Goal: Information Seeking & Learning: Learn about a topic

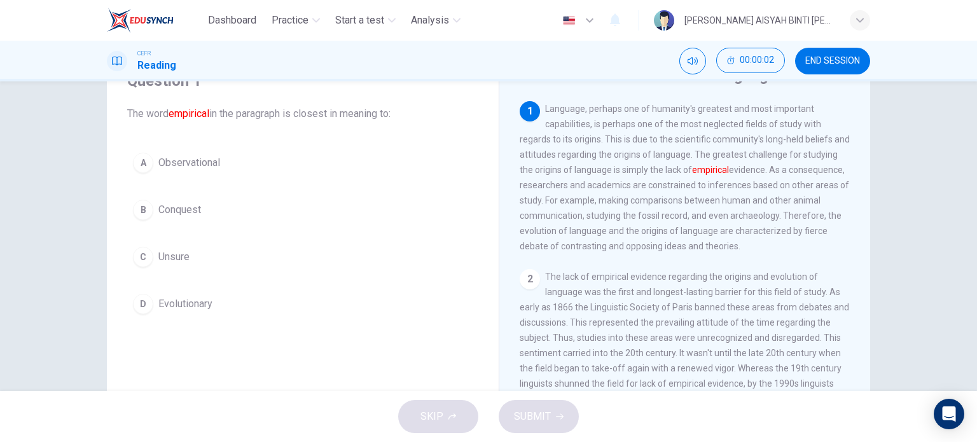
scroll to position [64, 0]
click at [195, 162] on span "Observational" at bounding box center [189, 160] width 62 height 15
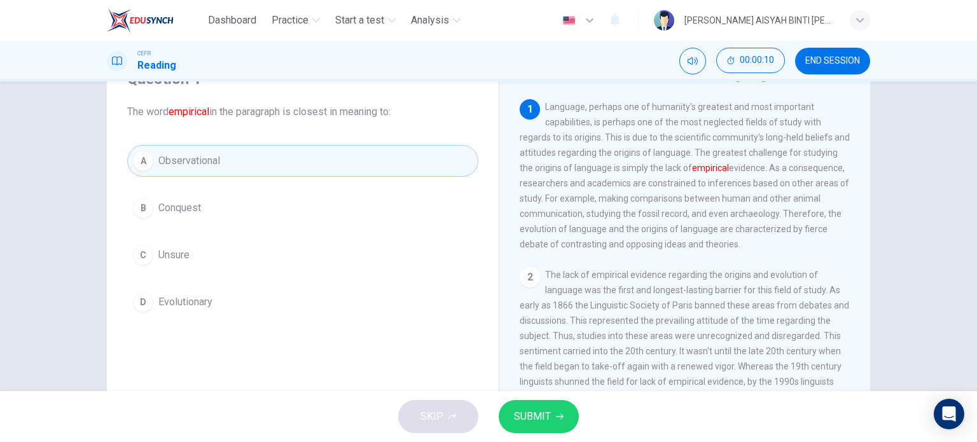
click at [527, 418] on span "SUBMIT" at bounding box center [532, 417] width 37 height 18
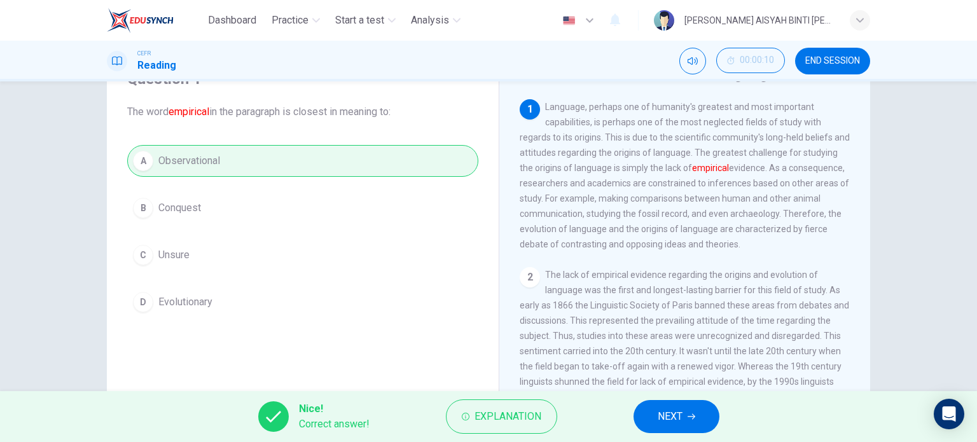
click at [678, 424] on span "NEXT" at bounding box center [670, 417] width 25 height 18
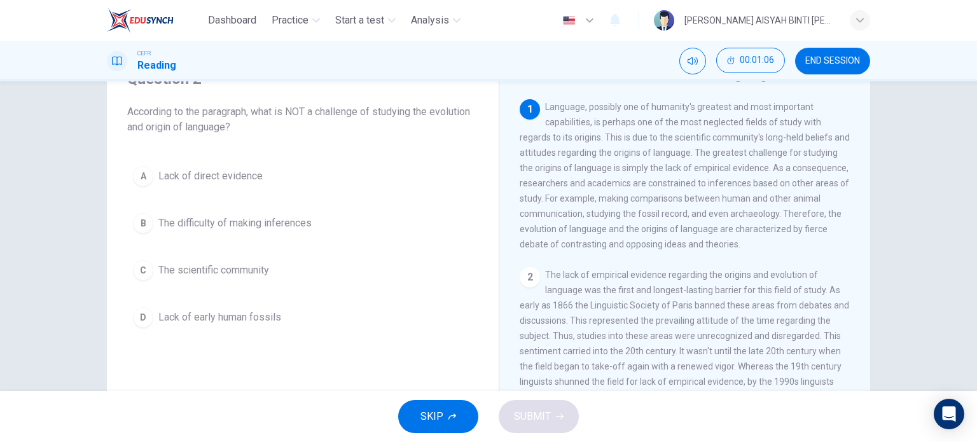
click at [184, 319] on span "Lack of early human fossils" at bounding box center [219, 317] width 123 height 15
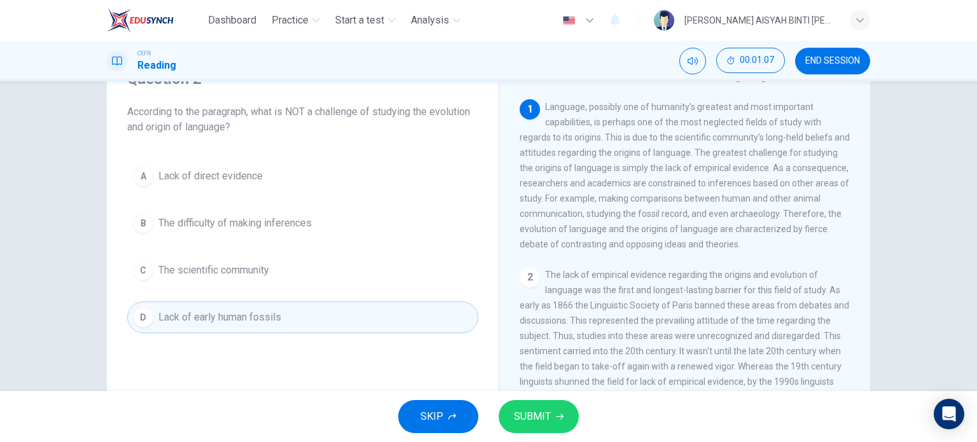
click at [553, 432] on button "SUBMIT" at bounding box center [539, 416] width 80 height 33
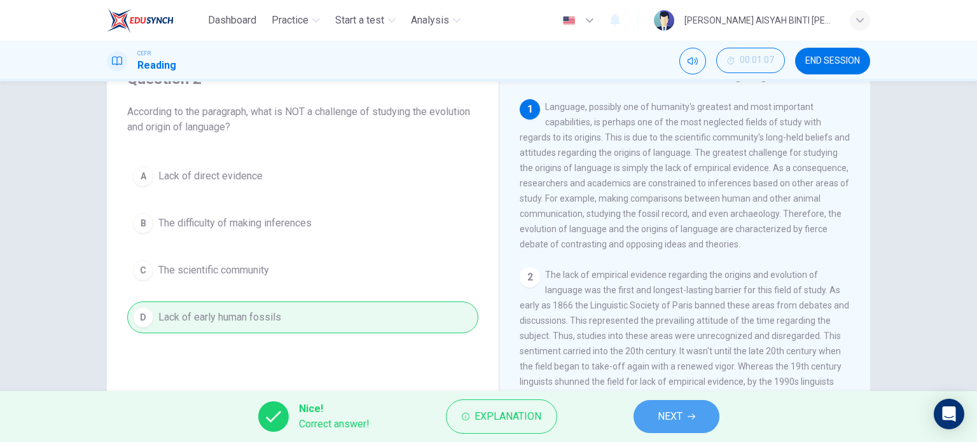
click at [676, 405] on button "NEXT" at bounding box center [677, 416] width 86 height 33
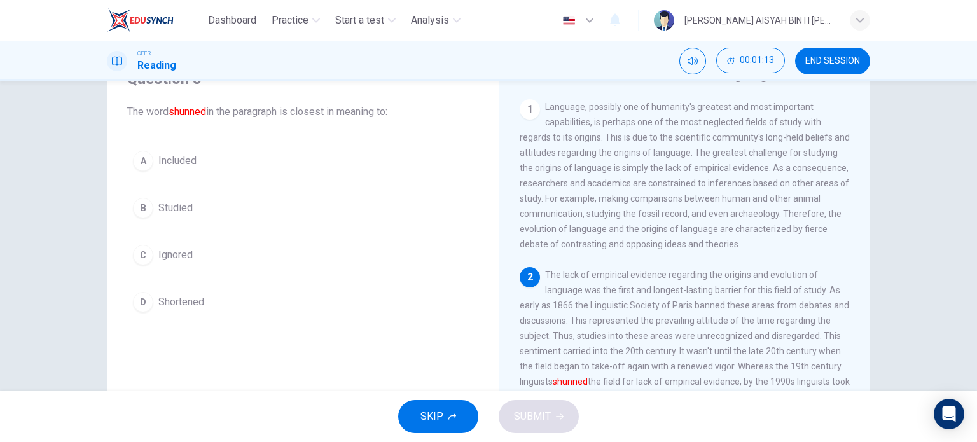
drag, startPoint x: 176, startPoint y: 259, endPoint x: 346, endPoint y: 310, distance: 177.9
click at [179, 259] on span "Ignored" at bounding box center [175, 254] width 34 height 15
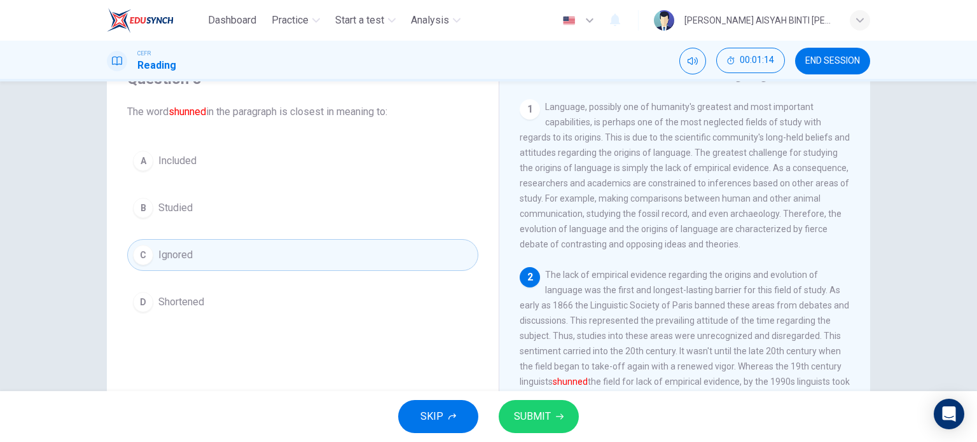
click at [544, 417] on span "SUBMIT" at bounding box center [532, 417] width 37 height 18
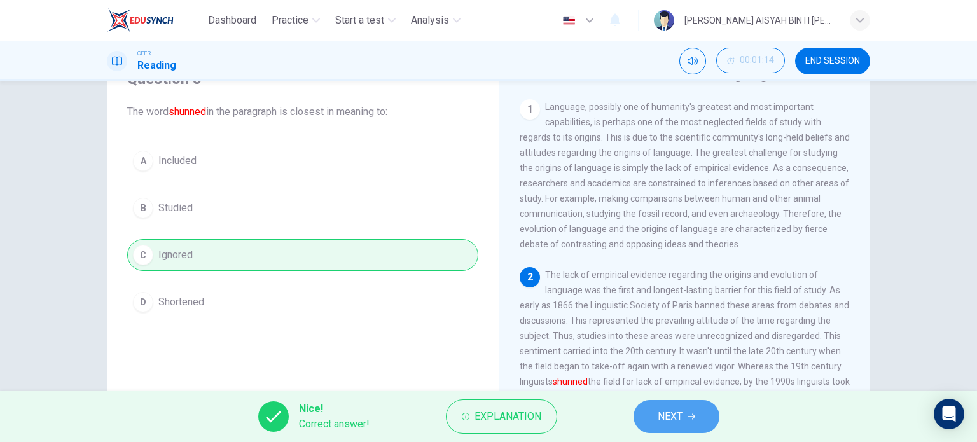
click at [644, 412] on button "NEXT" at bounding box center [677, 416] width 86 height 33
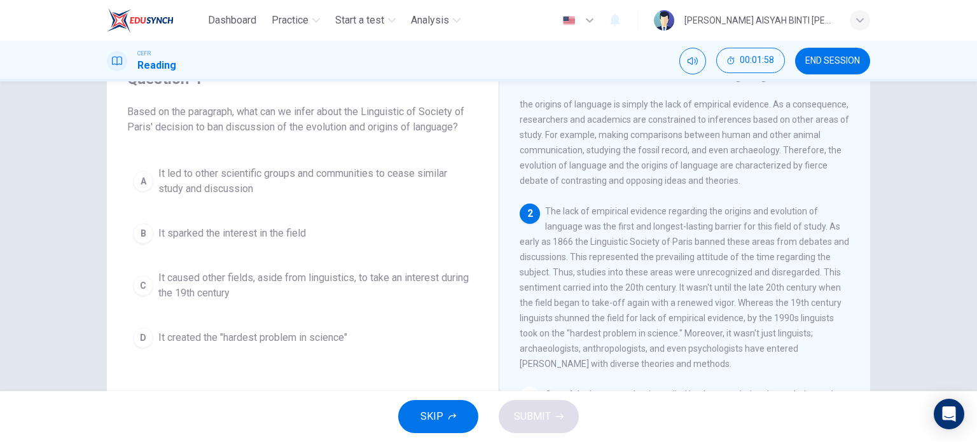
click at [235, 237] on span "It sparked the interest in the field" at bounding box center [232, 233] width 148 height 15
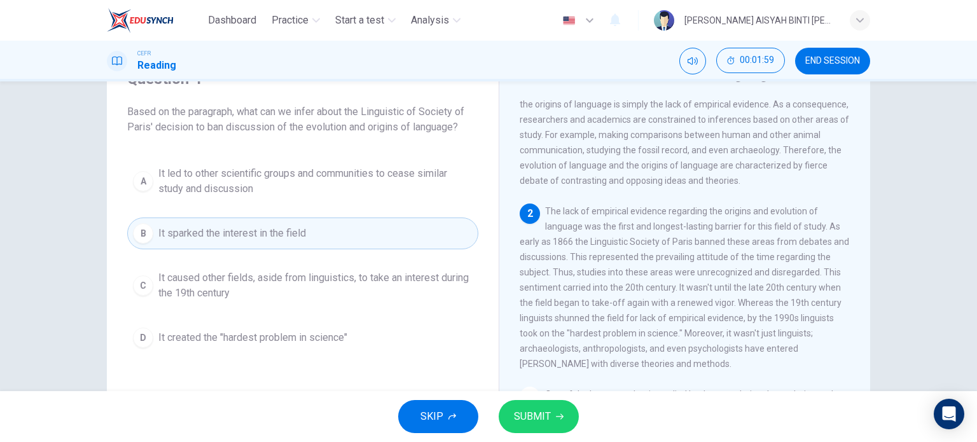
click at [563, 413] on button "SUBMIT" at bounding box center [539, 416] width 80 height 33
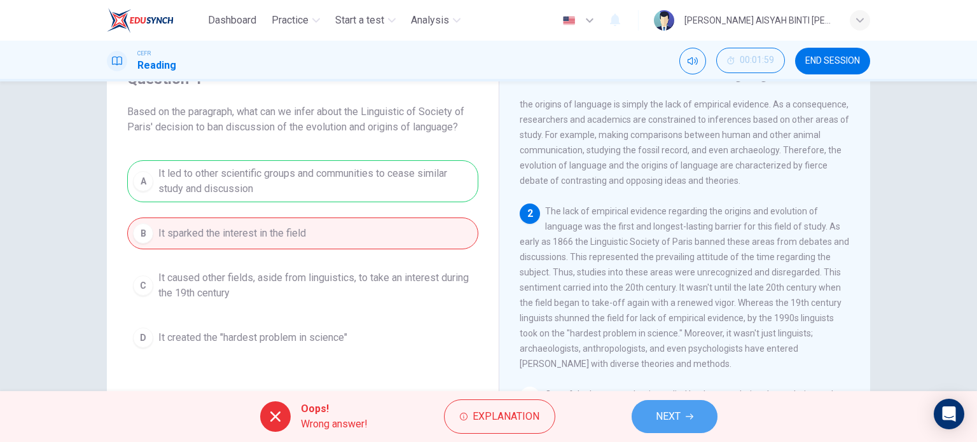
click at [671, 419] on span "NEXT" at bounding box center [668, 417] width 25 height 18
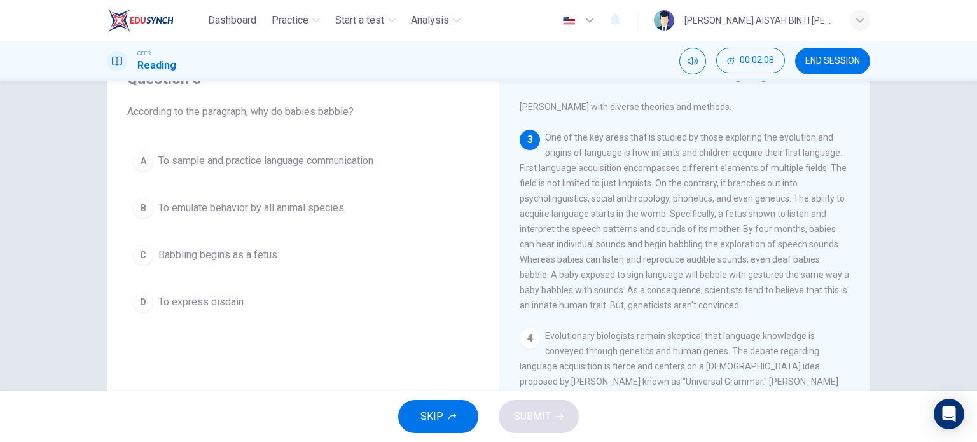
scroll to position [318, 0]
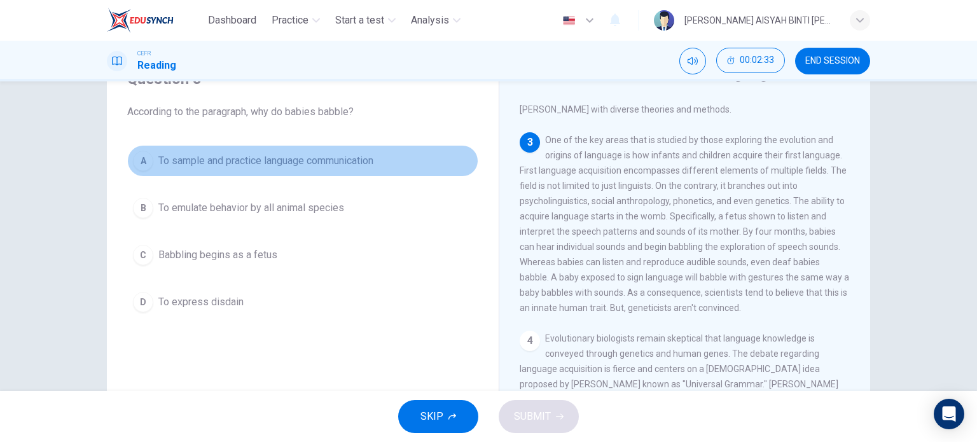
click at [341, 169] on button "A To sample and practice language communication" at bounding box center [302, 161] width 351 height 32
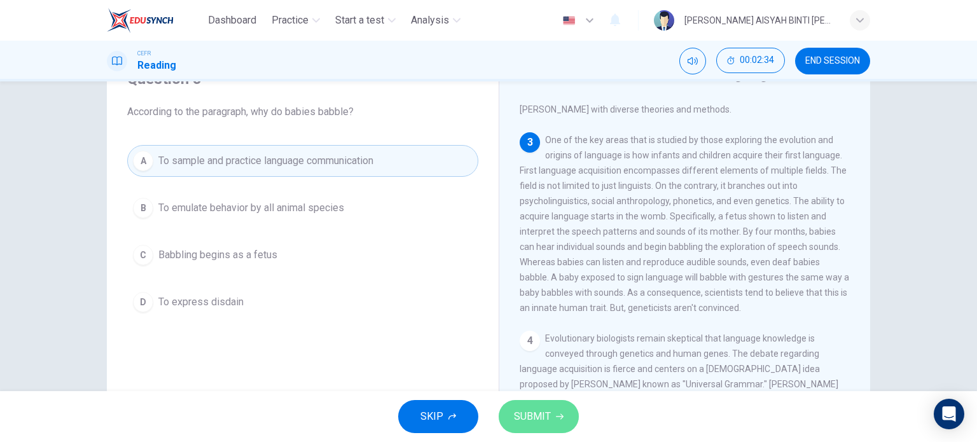
click at [552, 414] on button "SUBMIT" at bounding box center [539, 416] width 80 height 33
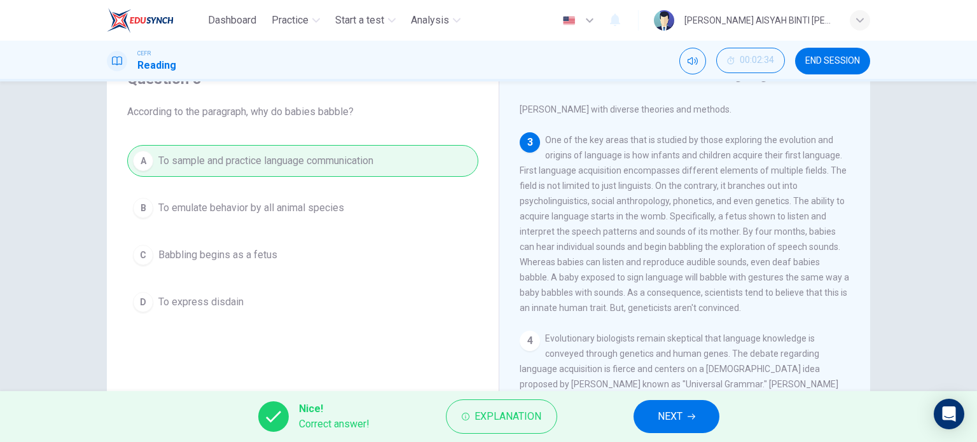
click at [630, 419] on div "Nice! Correct answer! Explanation NEXT" at bounding box center [488, 416] width 977 height 51
click at [650, 417] on button "NEXT" at bounding box center [677, 416] width 86 height 33
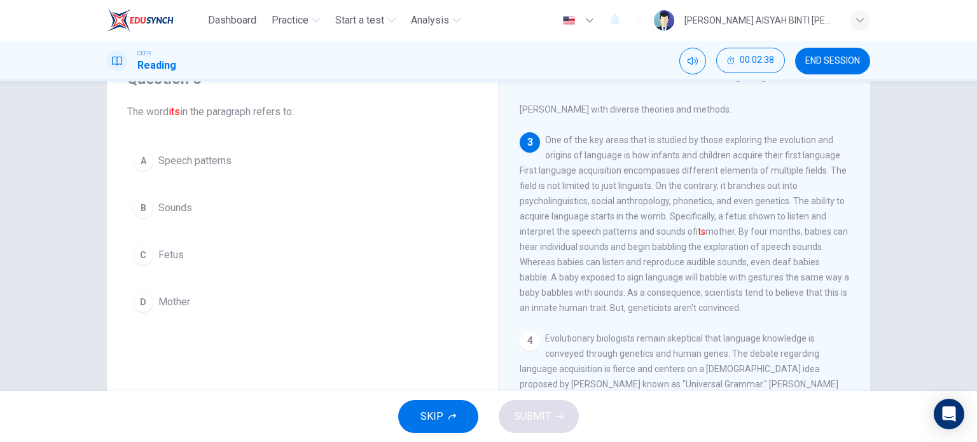
drag, startPoint x: 162, startPoint y: 250, endPoint x: 191, endPoint y: 260, distance: 30.8
click at [169, 251] on span "Fetus" at bounding box center [170, 254] width 25 height 15
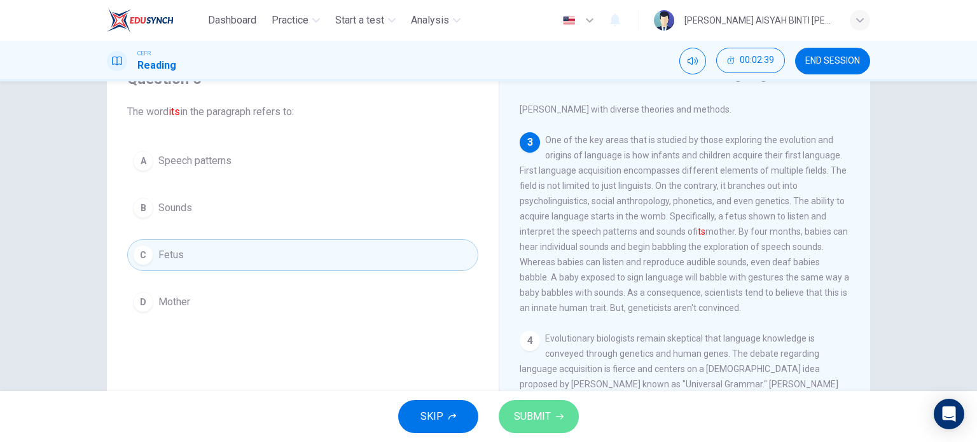
click at [546, 405] on button "SUBMIT" at bounding box center [539, 416] width 80 height 33
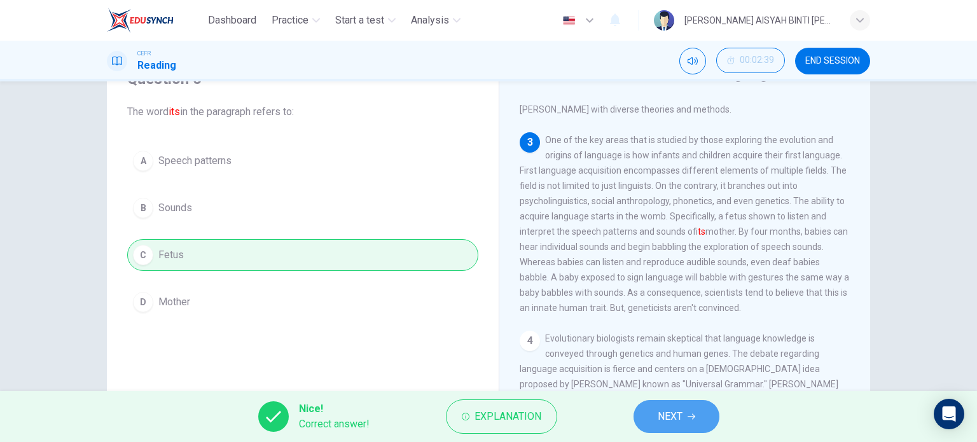
click at [676, 414] on span "NEXT" at bounding box center [670, 417] width 25 height 18
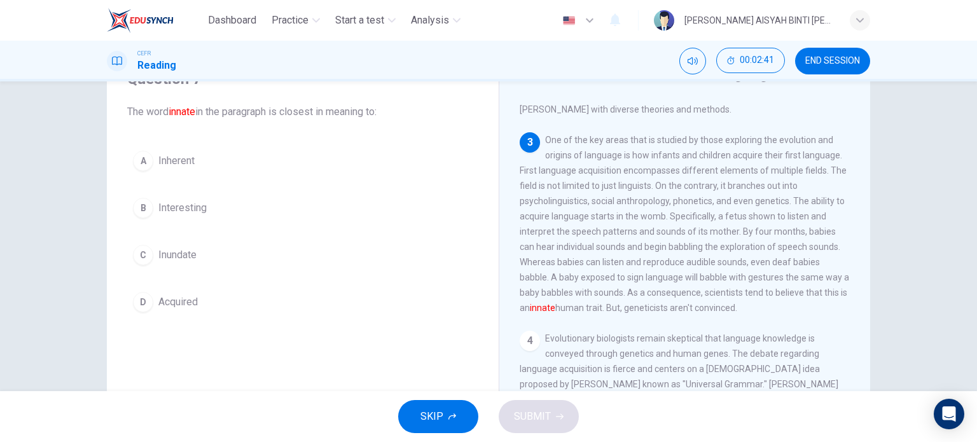
click at [176, 163] on span "Inherent" at bounding box center [176, 160] width 36 height 15
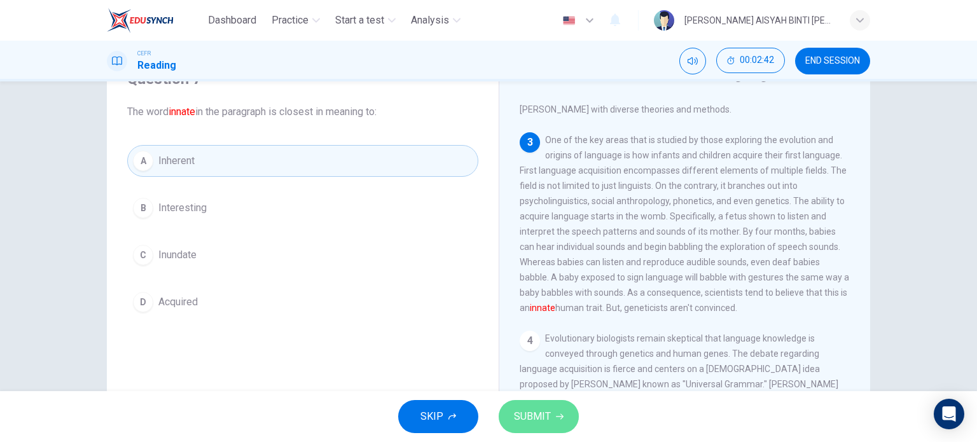
click at [550, 417] on button "SUBMIT" at bounding box center [539, 416] width 80 height 33
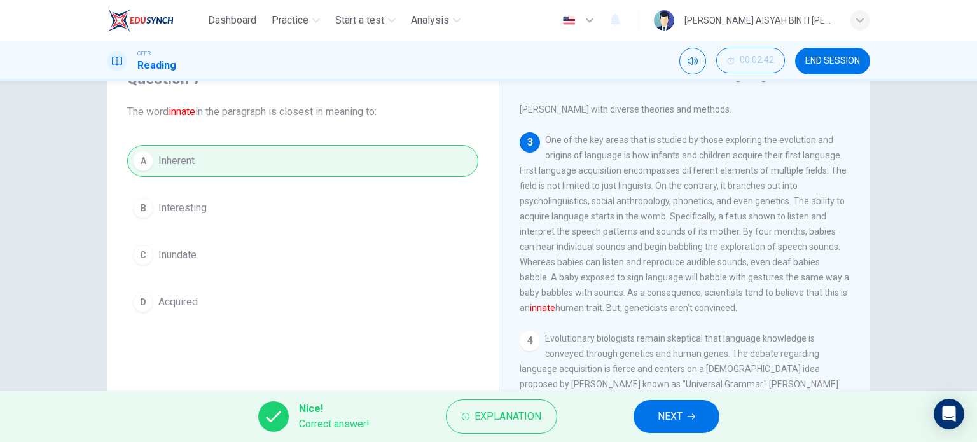
click at [664, 414] on span "NEXT" at bounding box center [670, 417] width 25 height 18
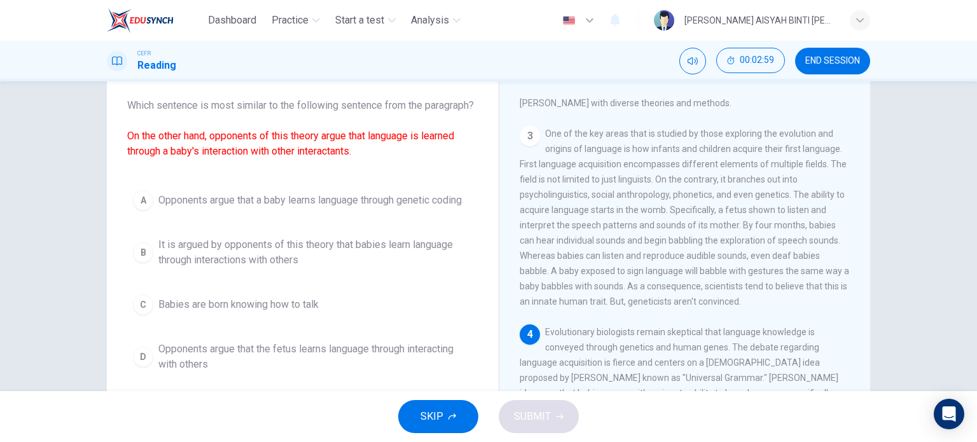
scroll to position [64, 0]
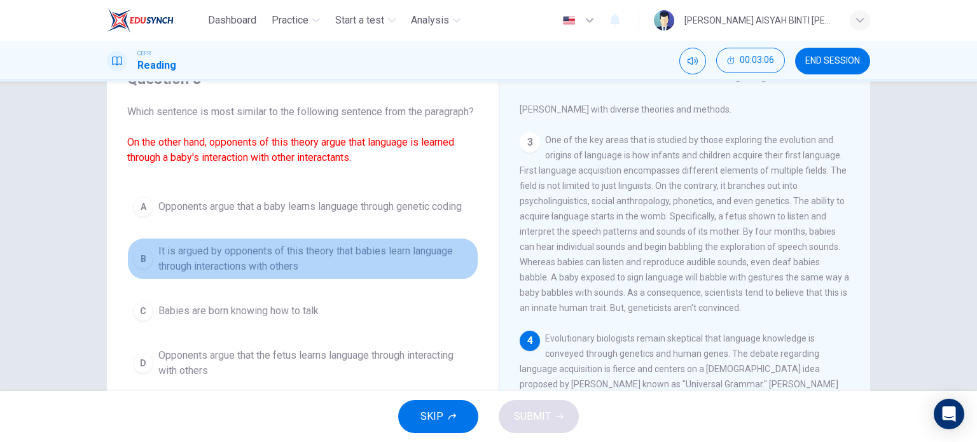
click at [349, 274] on span "It is argued by opponents of this theory that babies learn language through int…" at bounding box center [315, 259] width 314 height 31
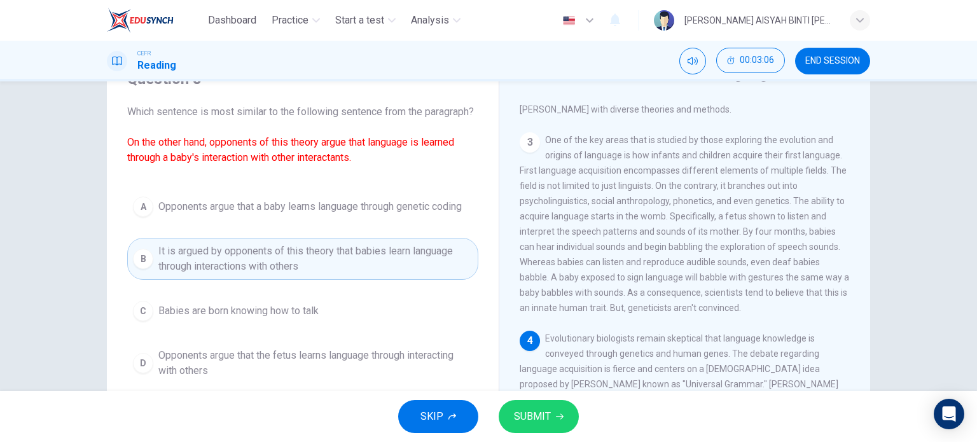
click at [546, 405] on button "SUBMIT" at bounding box center [539, 416] width 80 height 33
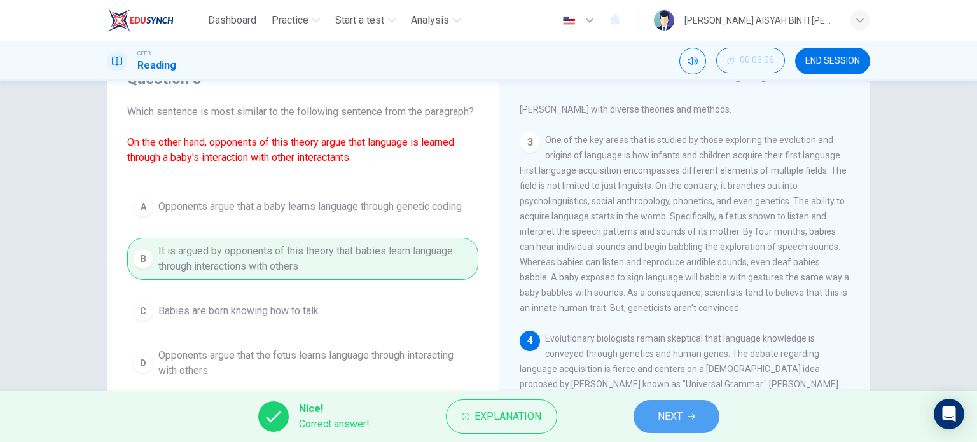
click at [672, 411] on span "NEXT" at bounding box center [670, 417] width 25 height 18
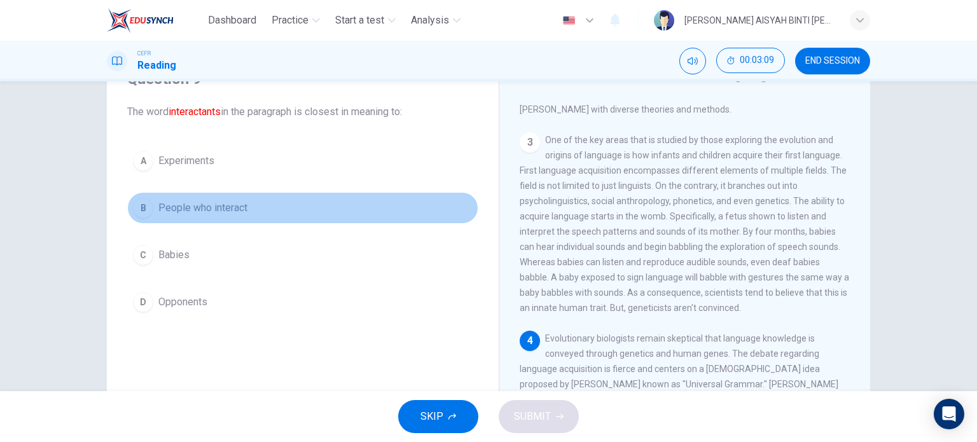
click at [209, 211] on span "People who interact" at bounding box center [202, 207] width 89 height 15
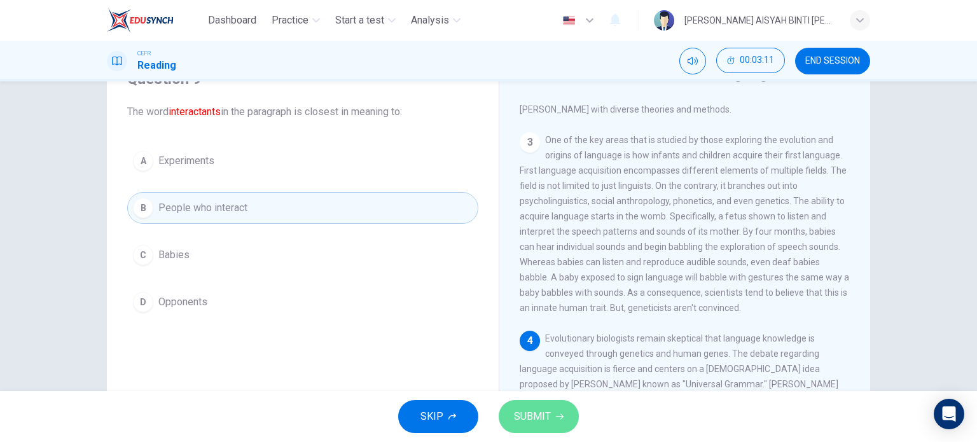
click at [560, 411] on button "SUBMIT" at bounding box center [539, 416] width 80 height 33
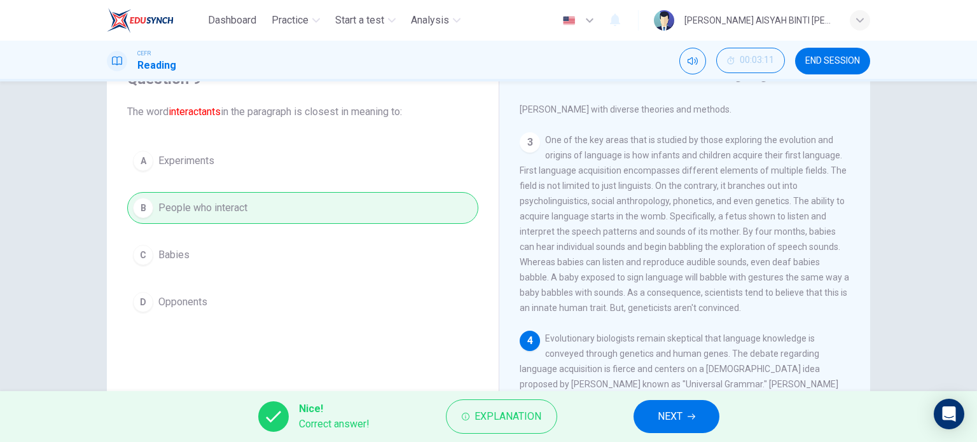
click at [672, 414] on span "NEXT" at bounding box center [670, 417] width 25 height 18
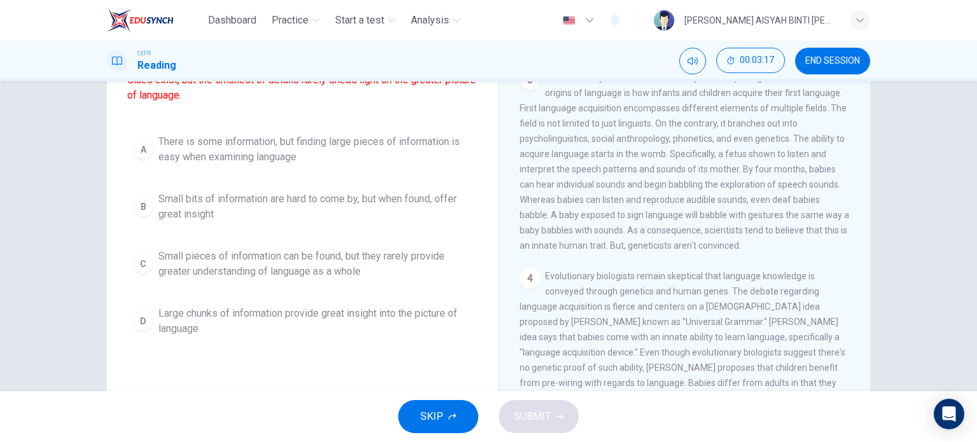
scroll to position [127, 0]
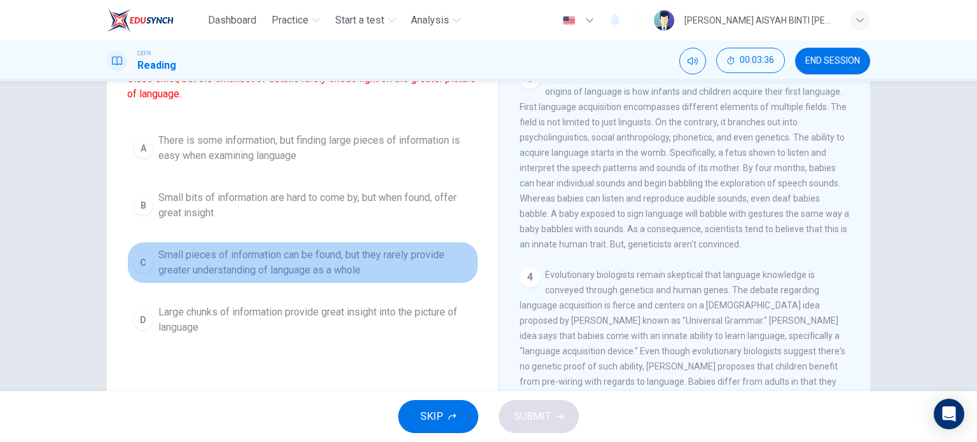
click at [372, 276] on span "Small pieces of information can be found, but they rarely provide greater under…" at bounding box center [315, 262] width 314 height 31
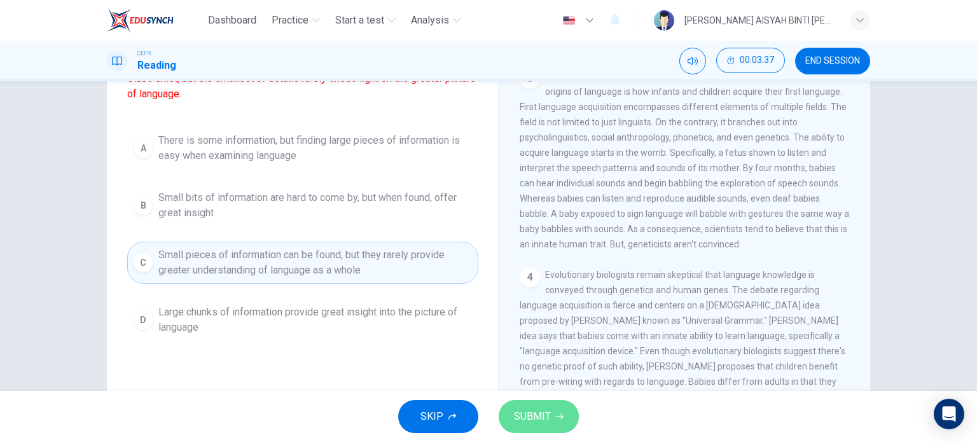
click at [538, 404] on button "SUBMIT" at bounding box center [539, 416] width 80 height 33
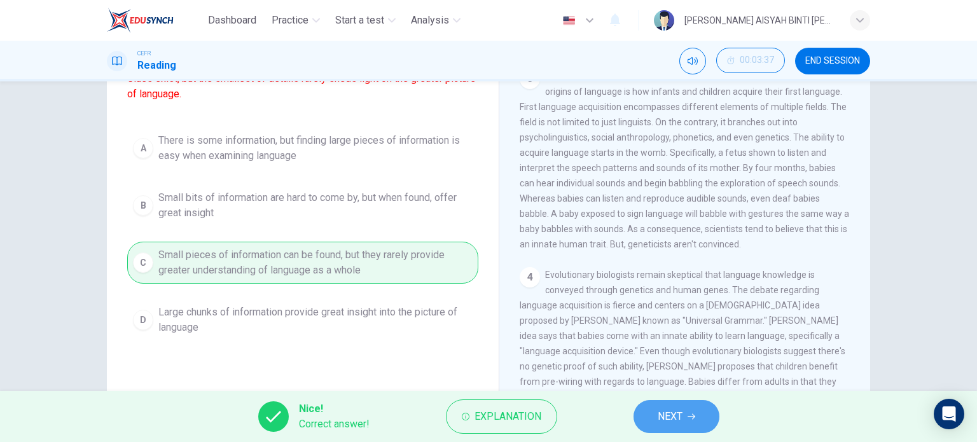
click at [662, 422] on span "NEXT" at bounding box center [670, 417] width 25 height 18
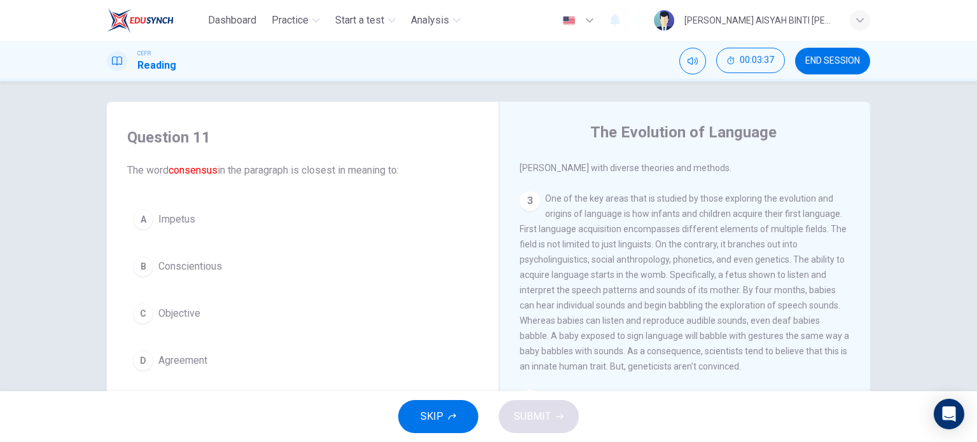
scroll to position [0, 0]
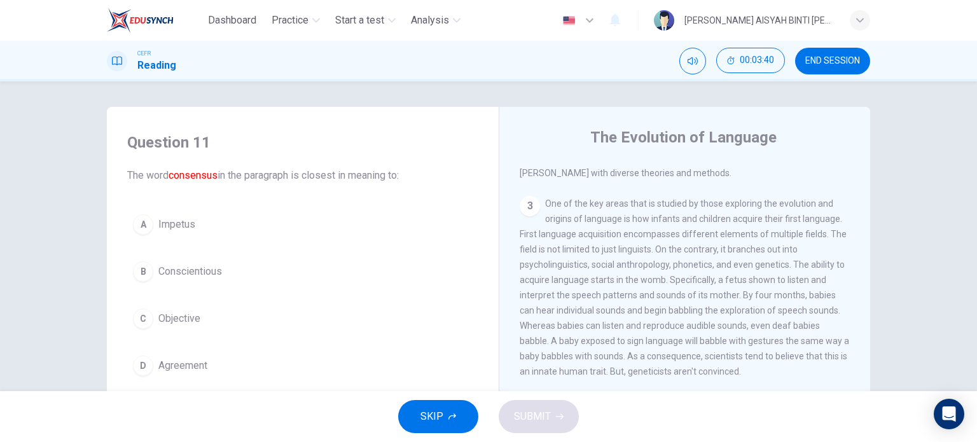
click at [174, 364] on span "Agreement" at bounding box center [182, 365] width 49 height 15
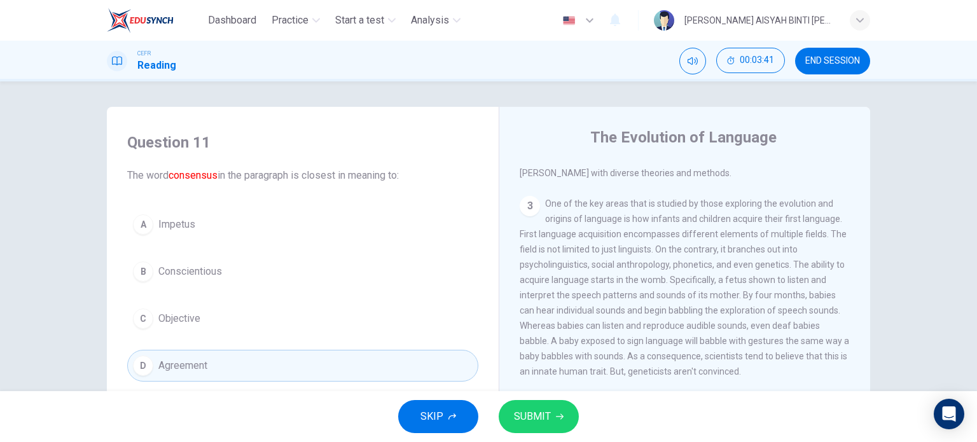
click at [556, 411] on button "SUBMIT" at bounding box center [539, 416] width 80 height 33
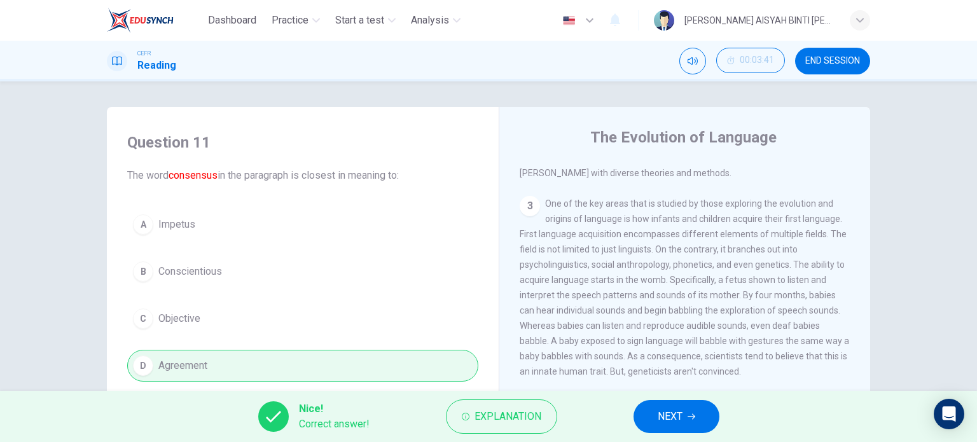
click at [670, 424] on span "NEXT" at bounding box center [670, 417] width 25 height 18
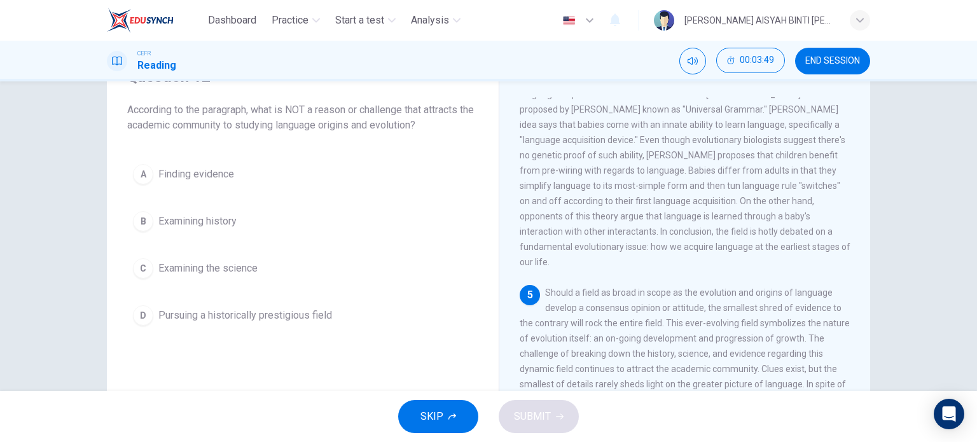
scroll to position [64, 0]
click at [303, 323] on span "Pursuing a historically prestigious field" at bounding box center [245, 317] width 174 height 15
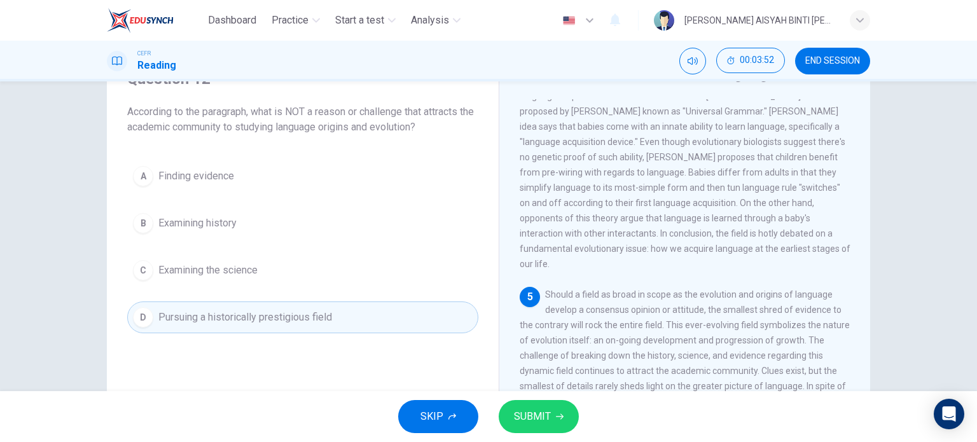
click at [546, 414] on span "SUBMIT" at bounding box center [532, 417] width 37 height 18
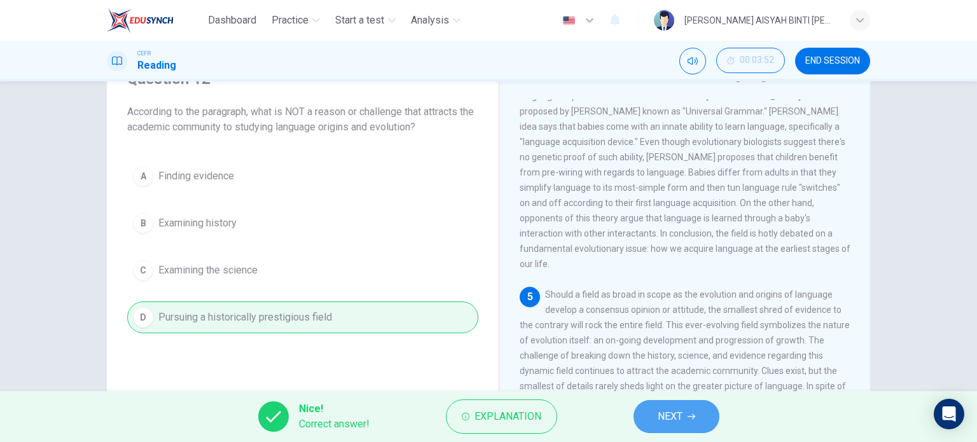
click at [662, 413] on span "NEXT" at bounding box center [670, 417] width 25 height 18
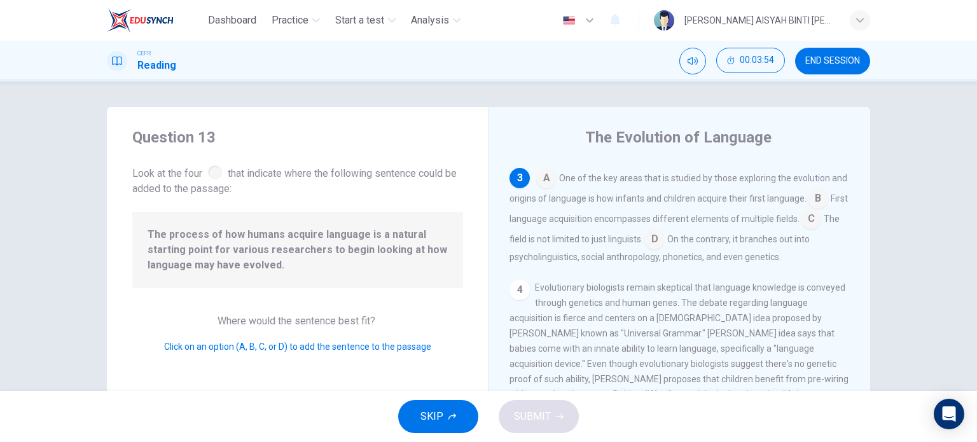
scroll to position [342, 0]
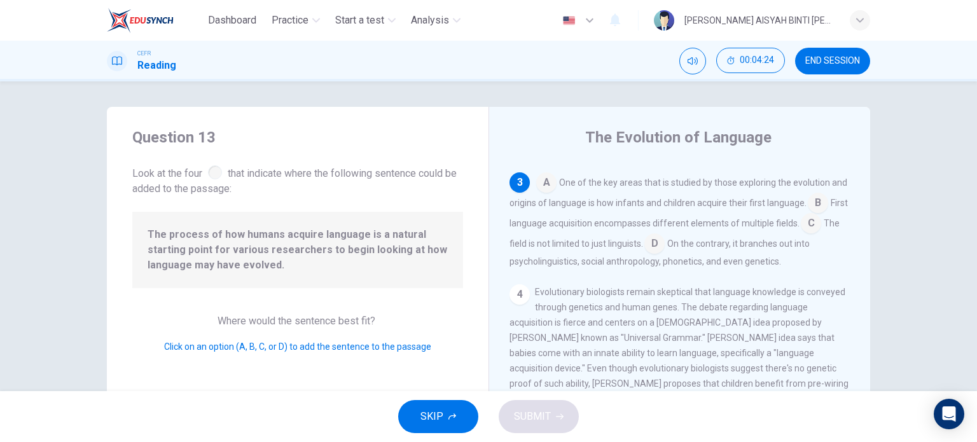
click at [808, 214] on input at bounding box center [818, 204] width 20 height 20
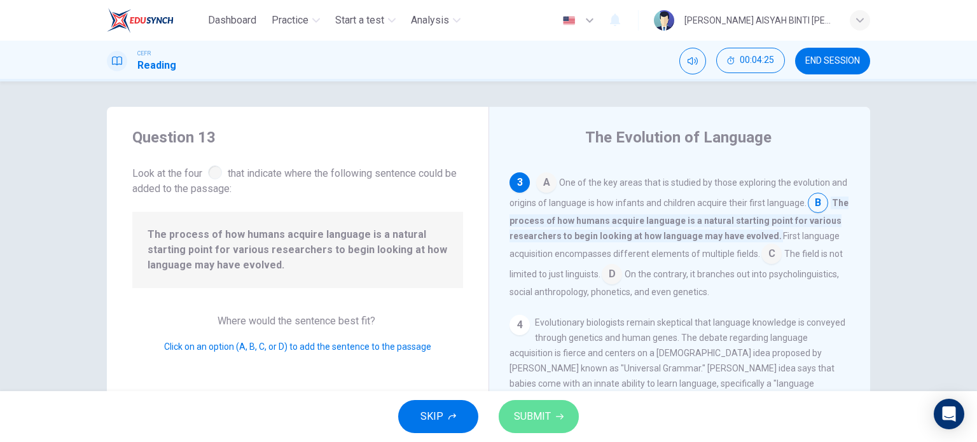
click at [556, 417] on icon "button" at bounding box center [560, 417] width 8 height 8
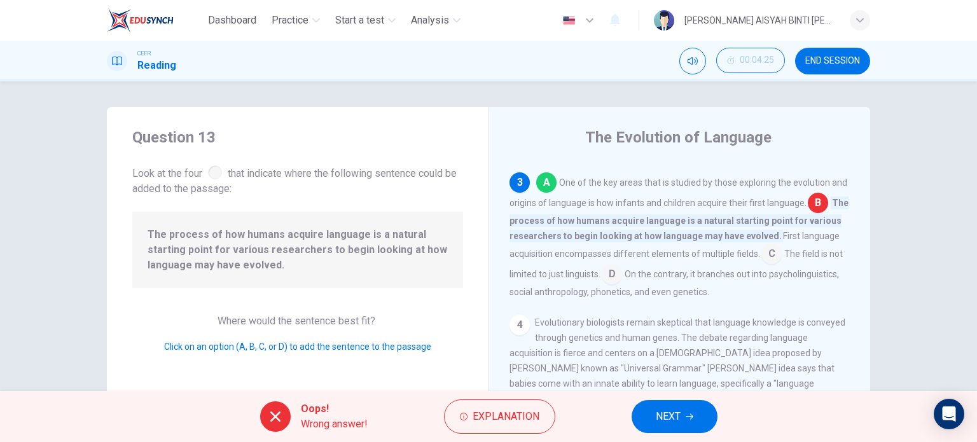
click at [664, 421] on span "NEXT" at bounding box center [668, 417] width 25 height 18
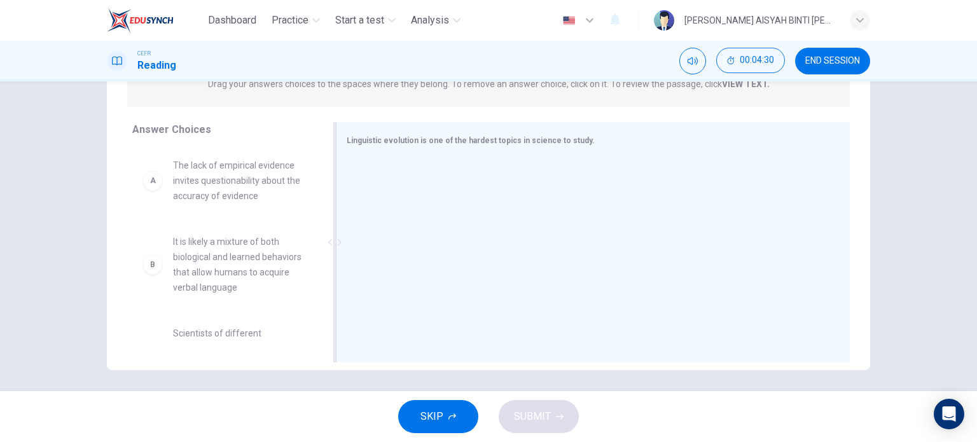
scroll to position [183, 0]
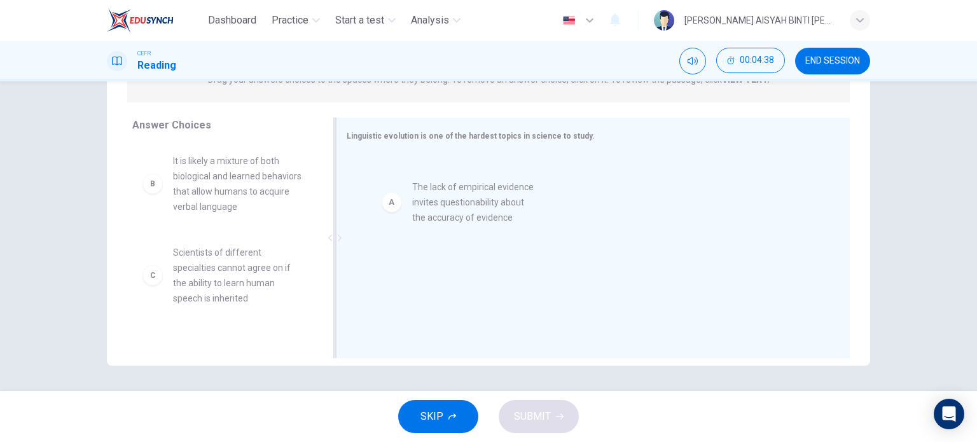
drag, startPoint x: 239, startPoint y: 183, endPoint x: 487, endPoint y: 209, distance: 248.8
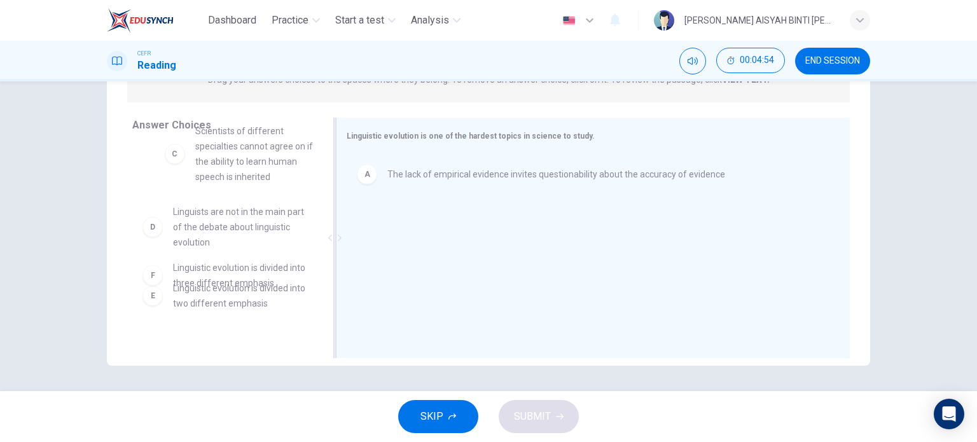
scroll to position [117, 0]
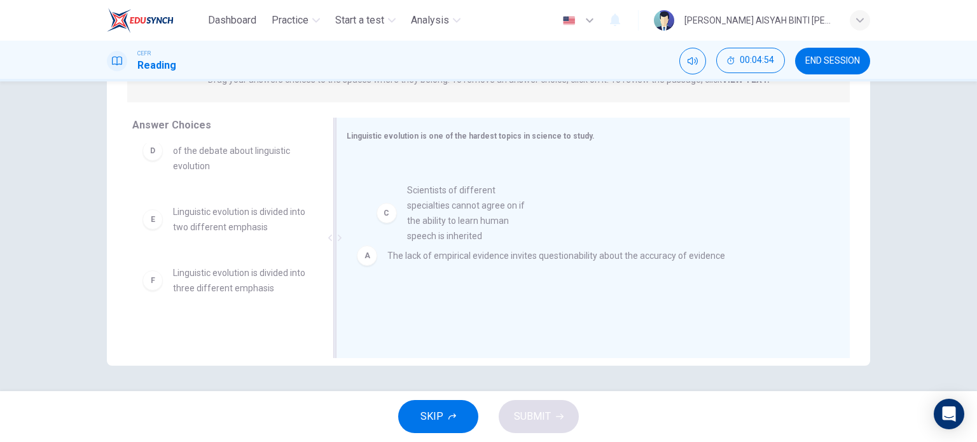
drag, startPoint x: 240, startPoint y: 176, endPoint x: 482, endPoint y: 241, distance: 249.7
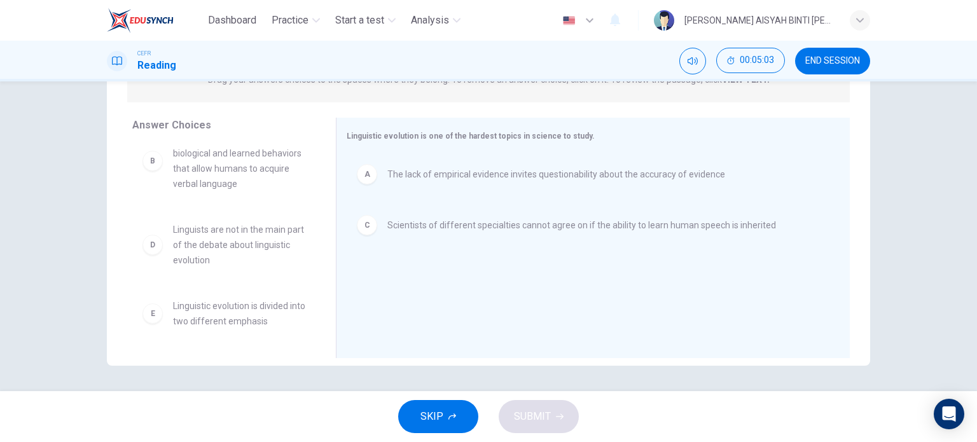
scroll to position [0, 0]
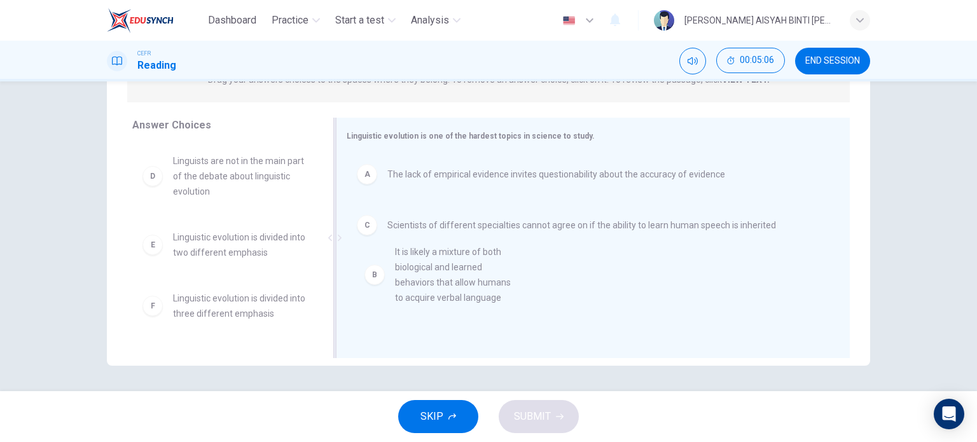
drag, startPoint x: 242, startPoint y: 203, endPoint x: 488, endPoint y: 301, distance: 264.4
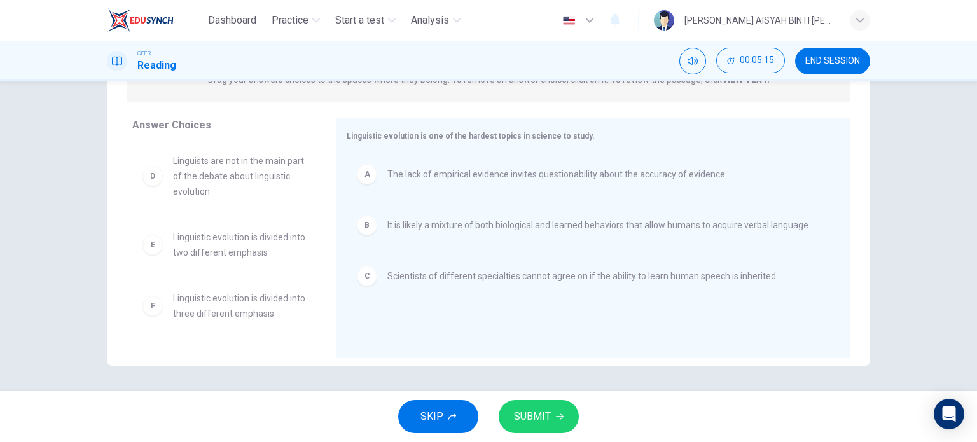
click at [547, 412] on span "SUBMIT" at bounding box center [532, 417] width 37 height 18
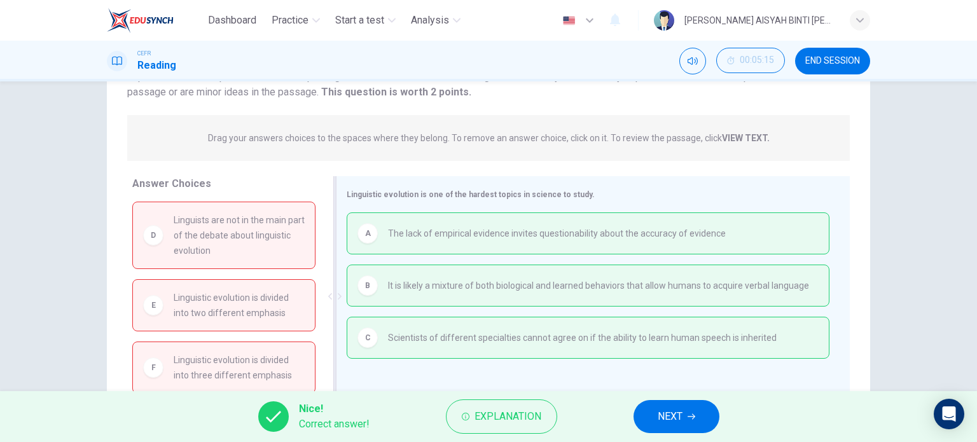
scroll to position [127, 0]
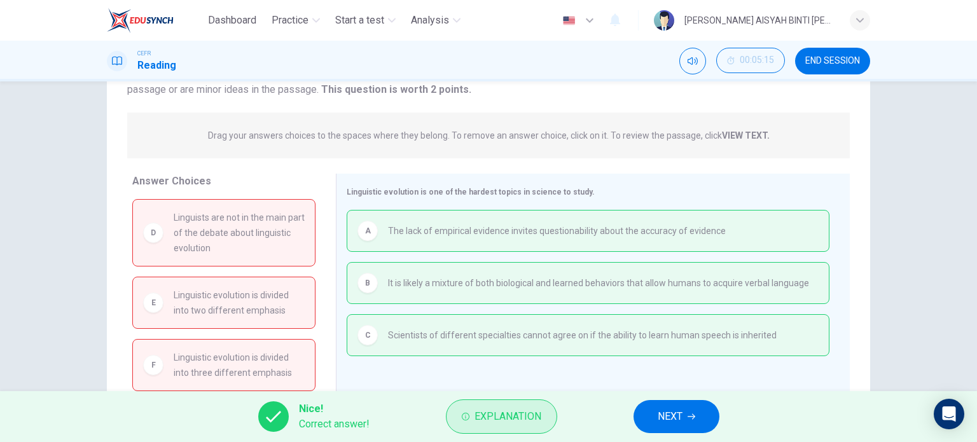
click at [467, 419] on icon "button" at bounding box center [466, 417] width 8 height 8
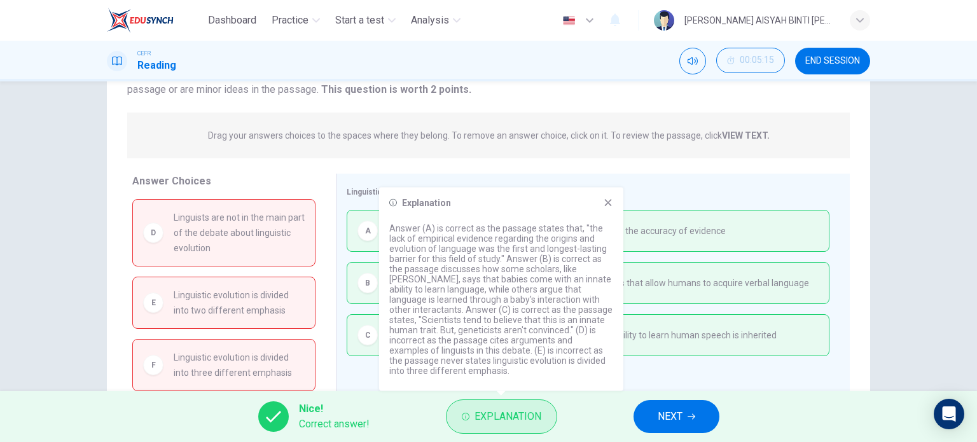
click at [467, 419] on icon "button" at bounding box center [466, 417] width 8 height 8
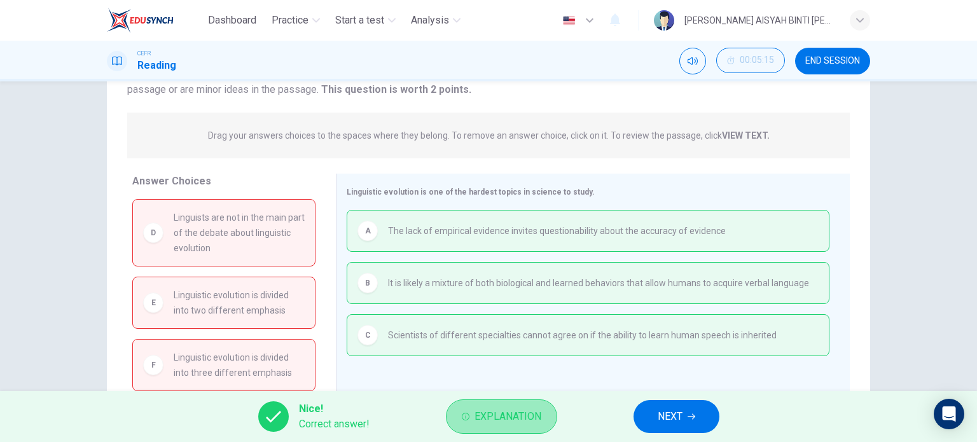
click at [467, 419] on icon "button" at bounding box center [466, 417] width 8 height 8
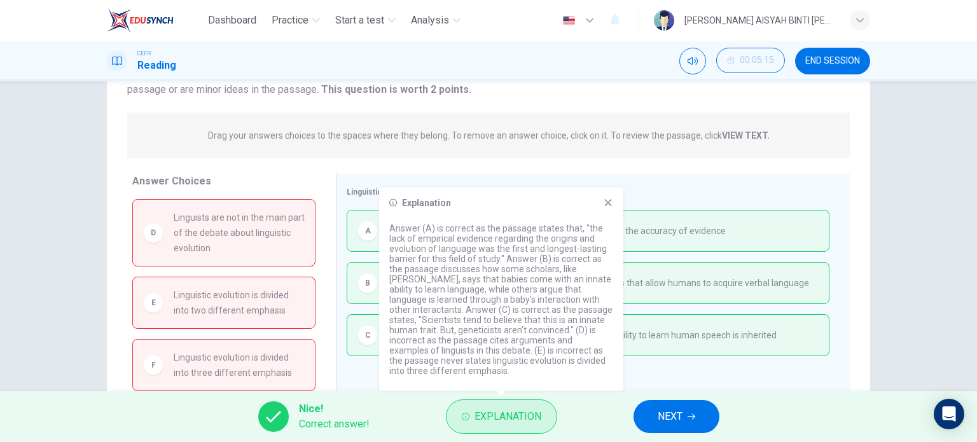
click at [467, 419] on icon "button" at bounding box center [466, 417] width 8 height 8
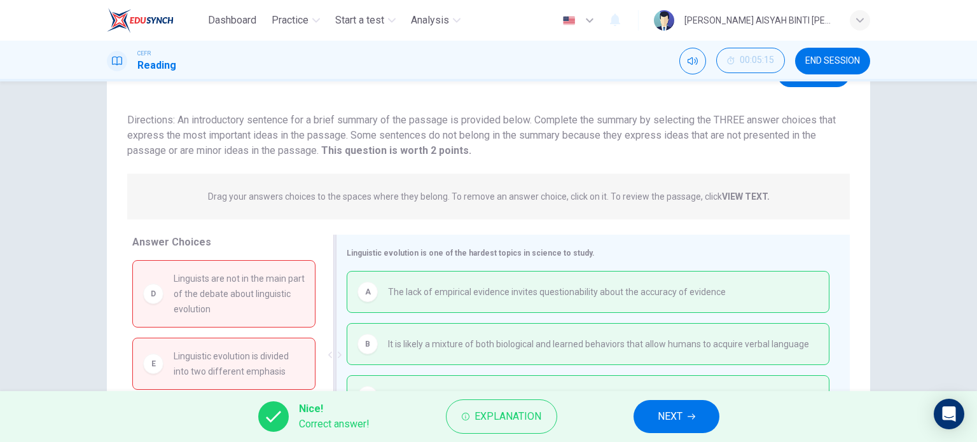
scroll to position [64, 0]
click at [481, 414] on span "Explanation" at bounding box center [508, 417] width 67 height 18
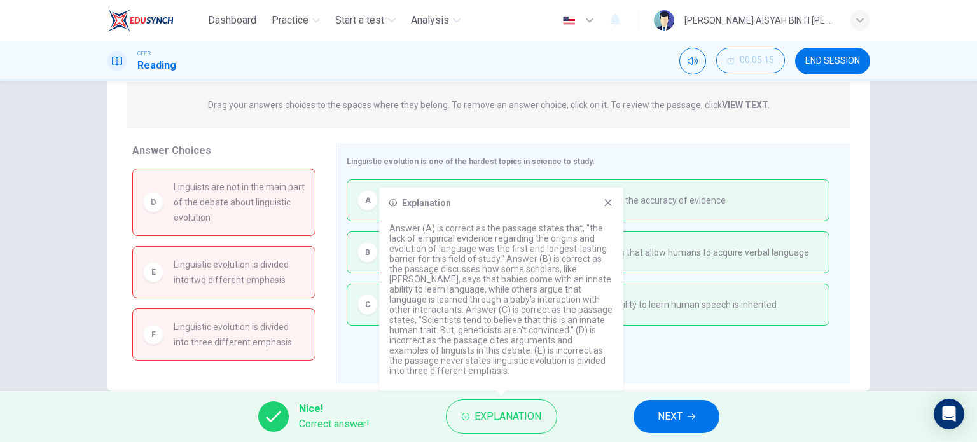
scroll to position [183, 0]
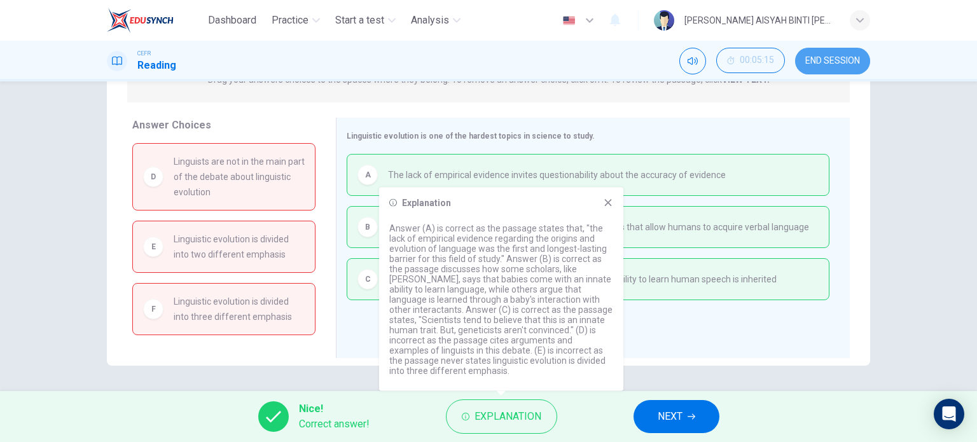
click at [817, 64] on span "END SESSION" at bounding box center [832, 61] width 55 height 10
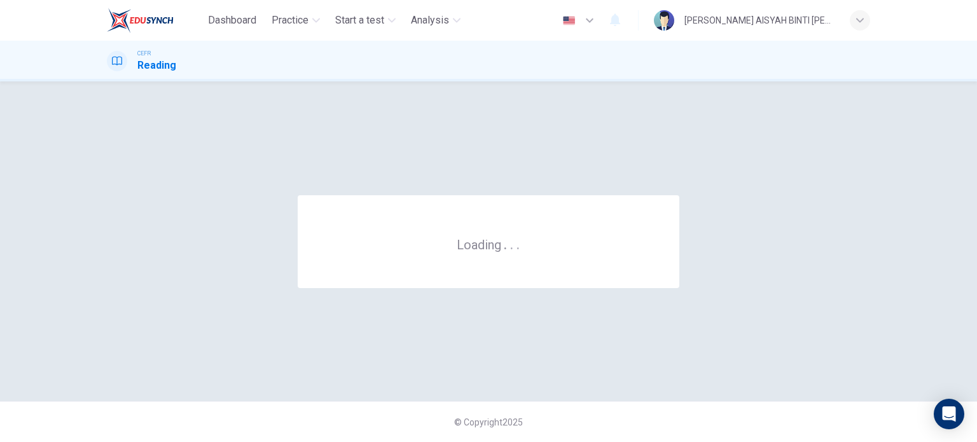
scroll to position [0, 0]
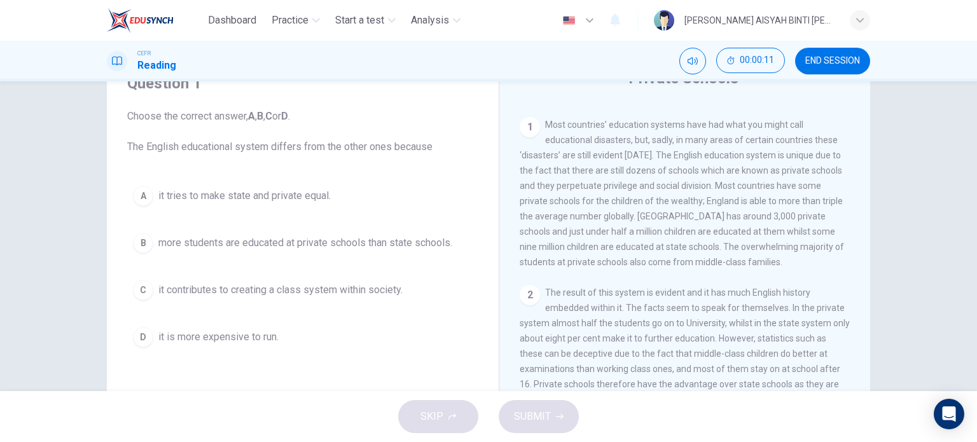
scroll to position [64, 0]
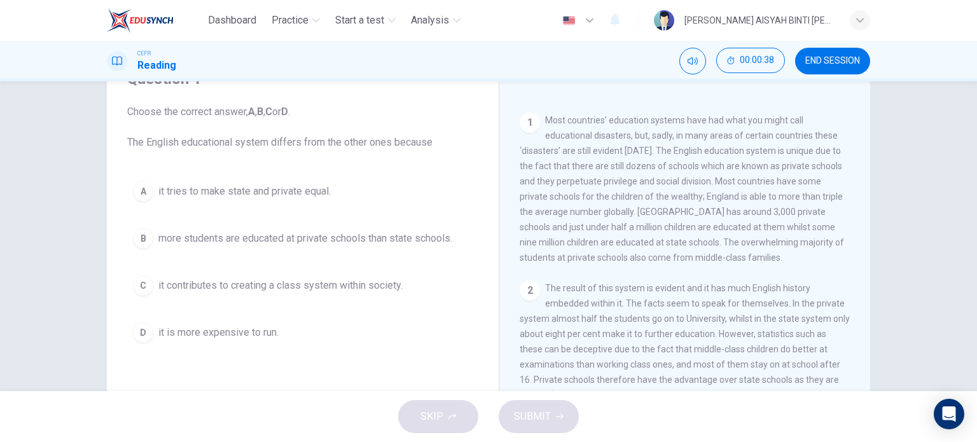
click at [402, 225] on button "B more students are educated at private schools than state schools." at bounding box center [302, 239] width 351 height 32
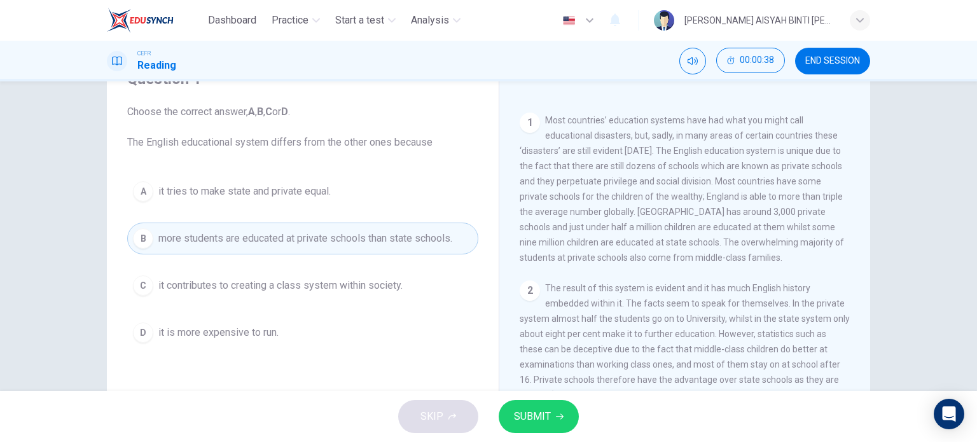
click at [522, 409] on span "SUBMIT" at bounding box center [532, 417] width 37 height 18
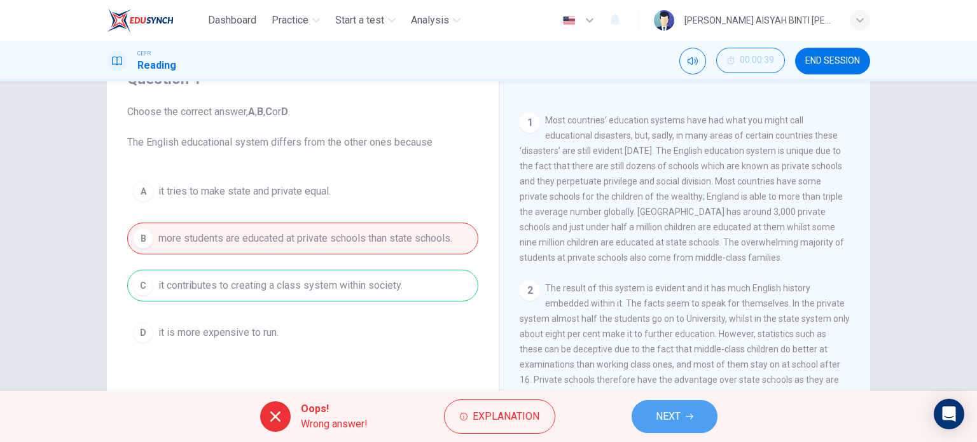
click at [646, 419] on button "NEXT" at bounding box center [675, 416] width 86 height 33
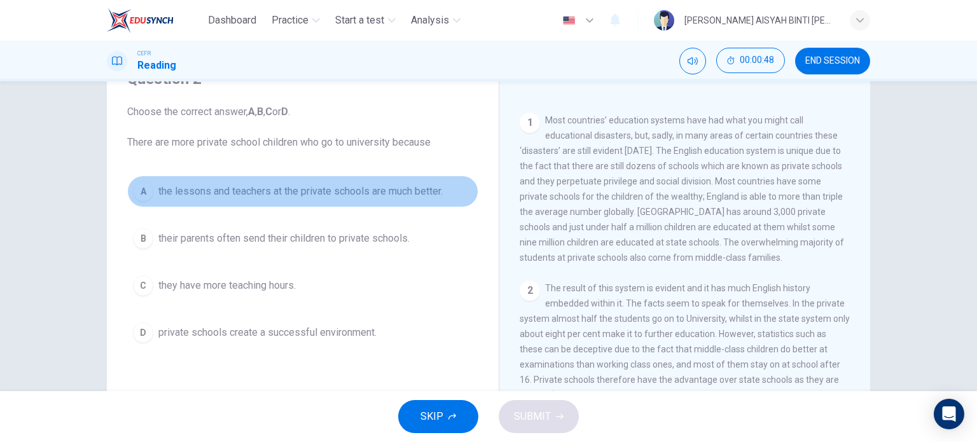
click at [405, 185] on span "the lessons and teachers at the private schools are much better." at bounding box center [300, 191] width 284 height 15
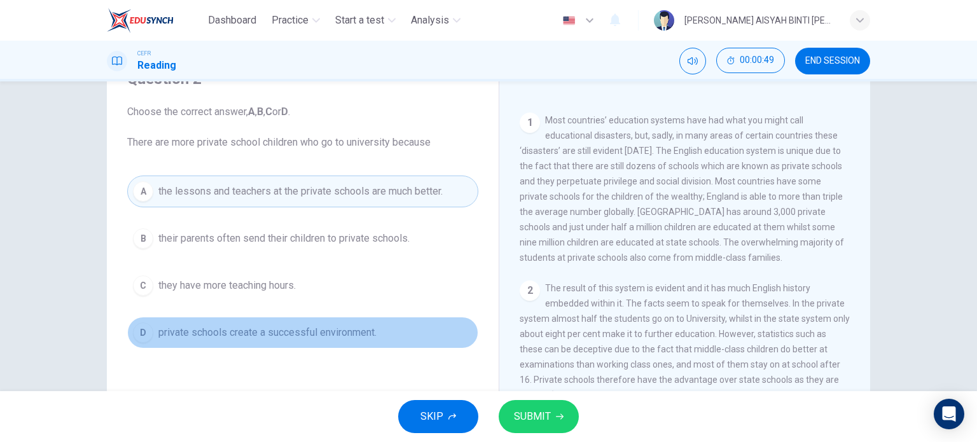
drag, startPoint x: 354, startPoint y: 332, endPoint x: 366, endPoint y: 323, distance: 15.4
click at [353, 332] on span "private schools create a successful environment." at bounding box center [267, 332] width 218 height 15
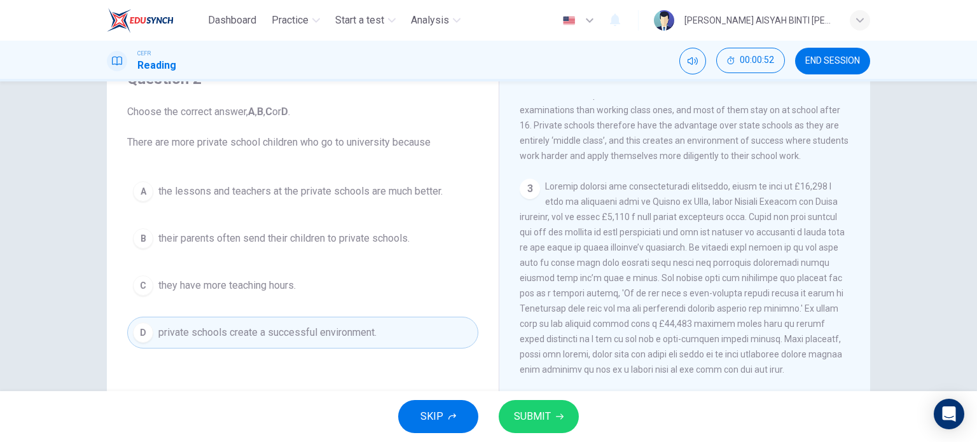
scroll to position [254, 0]
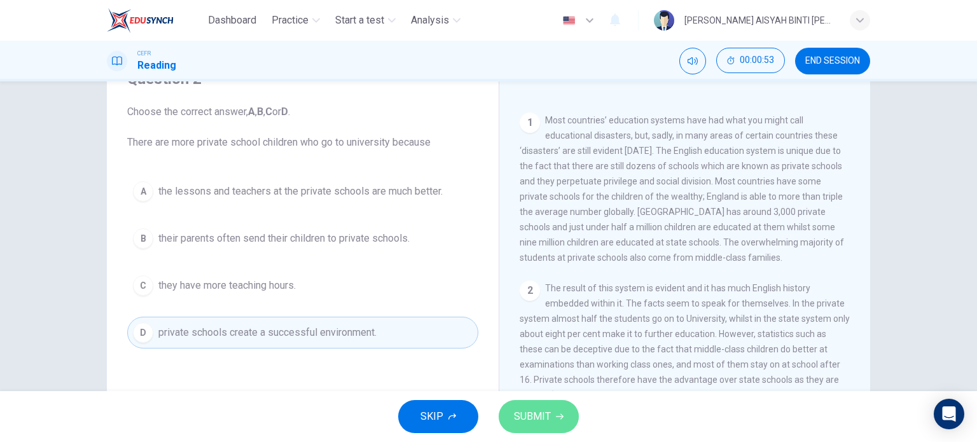
click at [547, 417] on span "SUBMIT" at bounding box center [532, 417] width 37 height 18
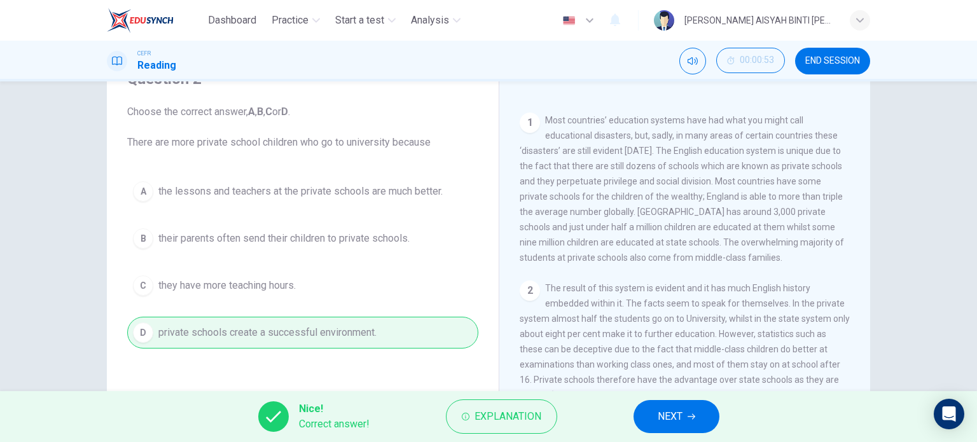
click at [685, 412] on button "NEXT" at bounding box center [677, 416] width 86 height 33
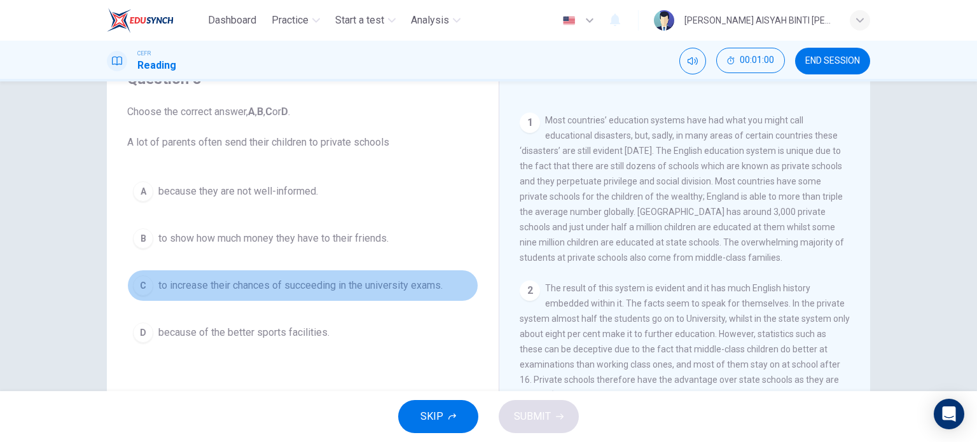
click at [379, 284] on span "to increase their chances of succeeding in the university exams." at bounding box center [300, 285] width 284 height 15
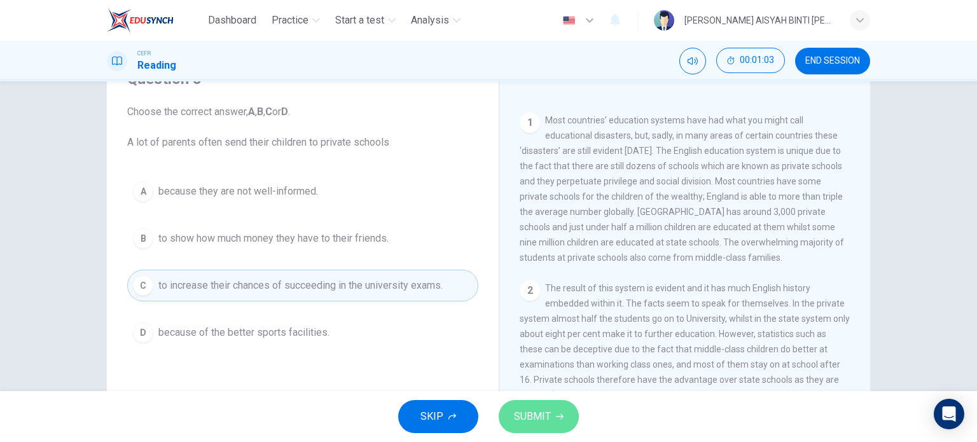
click at [547, 422] on span "SUBMIT" at bounding box center [532, 417] width 37 height 18
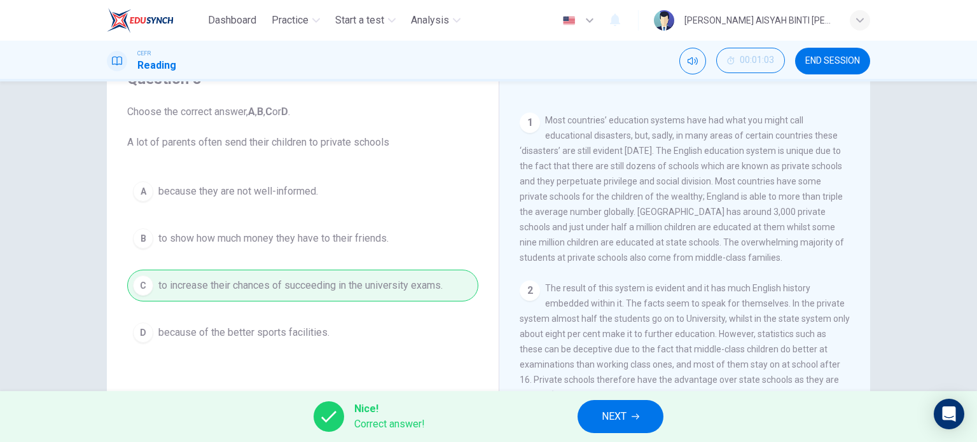
click at [620, 411] on span "NEXT" at bounding box center [614, 417] width 25 height 18
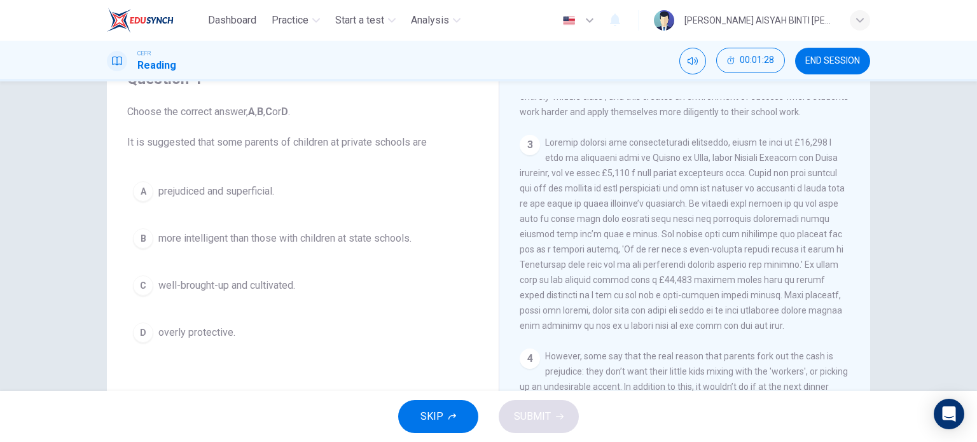
scroll to position [555, 0]
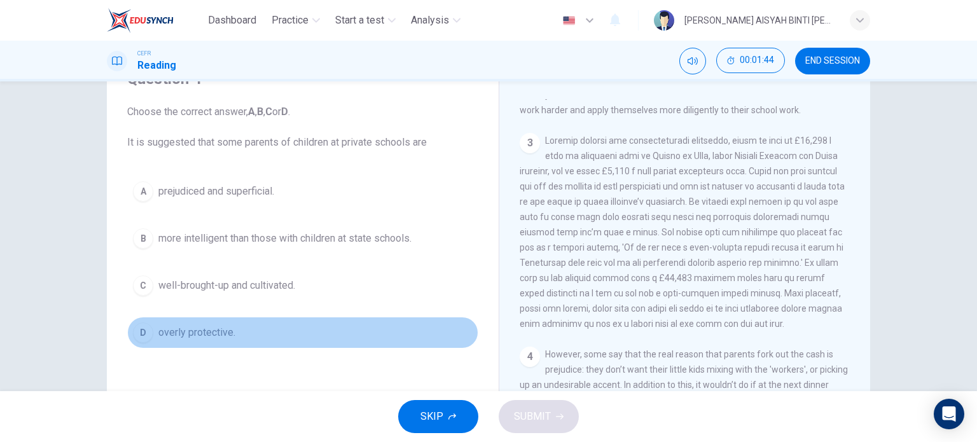
click at [199, 340] on button "D overly protective." at bounding box center [302, 333] width 351 height 32
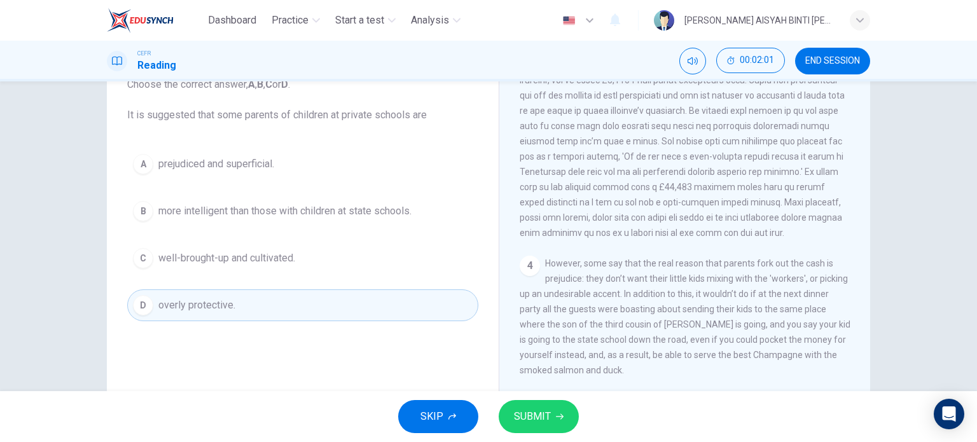
scroll to position [56, 0]
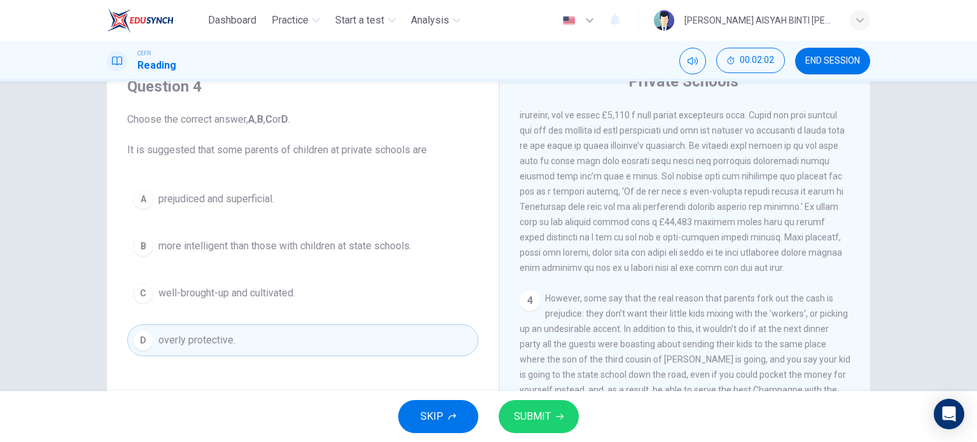
click at [304, 207] on button "A prejudiced and superficial." at bounding box center [302, 199] width 351 height 32
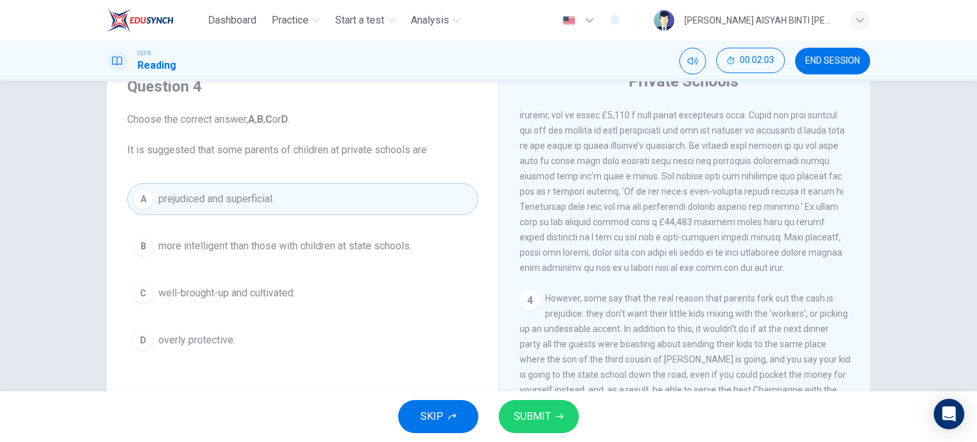
click at [539, 424] on button "SUBMIT" at bounding box center [539, 416] width 80 height 33
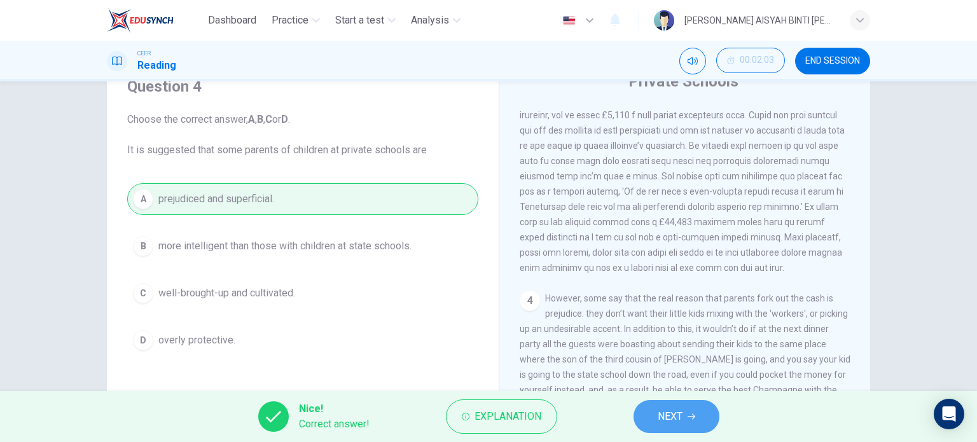
click at [651, 417] on button "NEXT" at bounding box center [677, 416] width 86 height 33
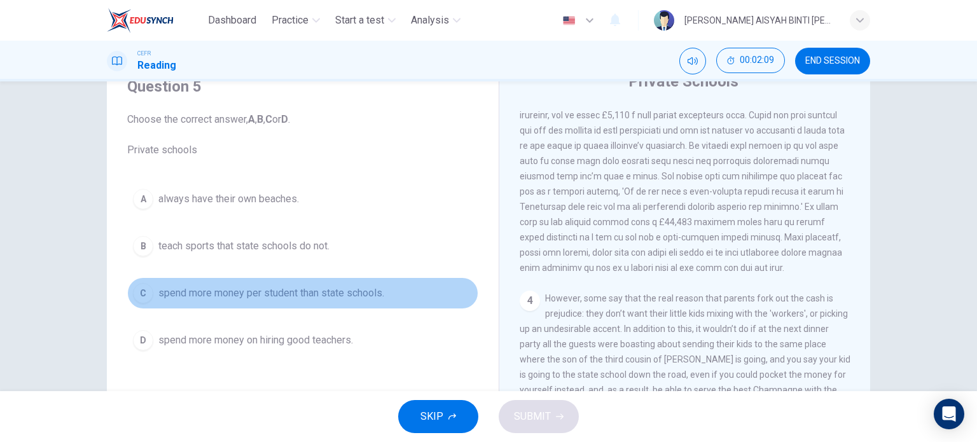
click at [359, 298] on span "spend more money per student than state schools." at bounding box center [271, 293] width 226 height 15
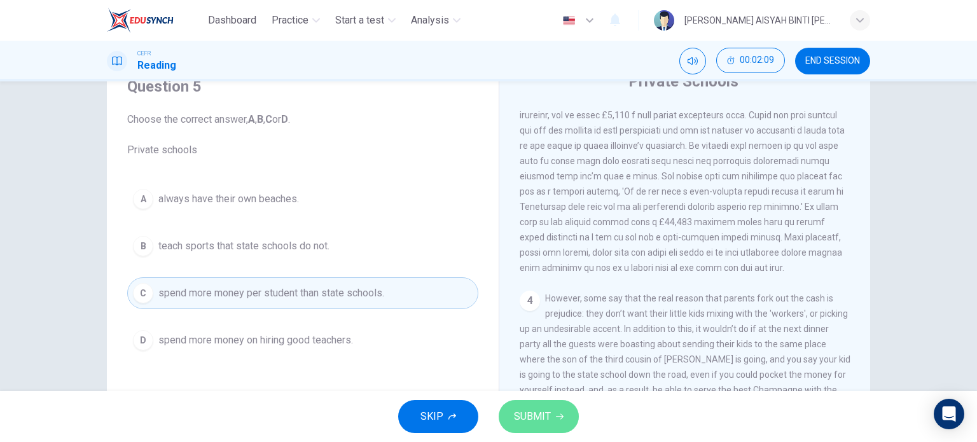
click at [545, 423] on span "SUBMIT" at bounding box center [532, 417] width 37 height 18
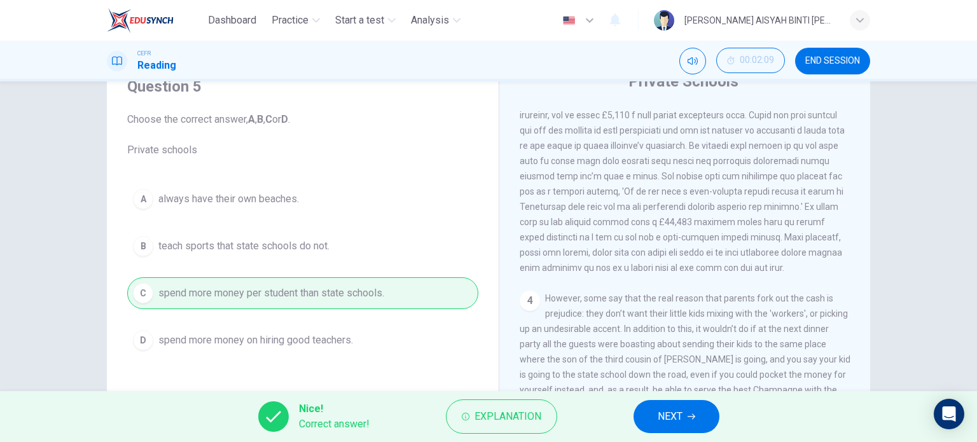
click at [686, 419] on button "NEXT" at bounding box center [677, 416] width 86 height 33
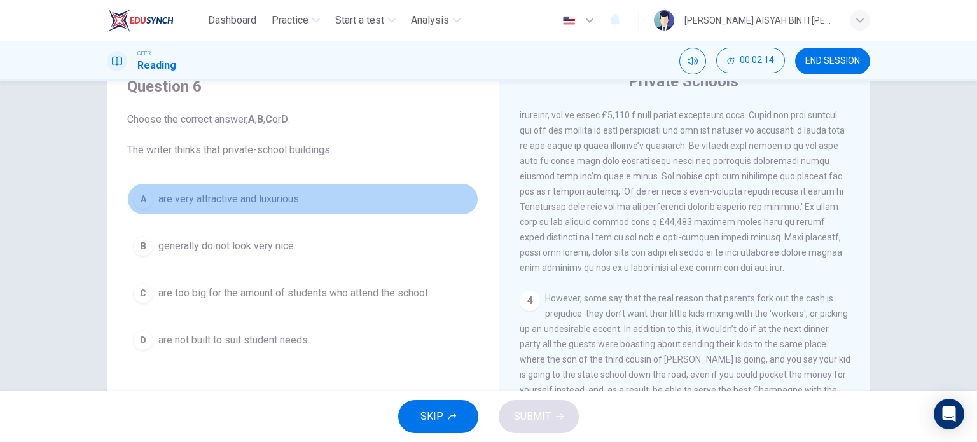
click at [257, 191] on span "are very attractive and luxurious." at bounding box center [229, 198] width 143 height 15
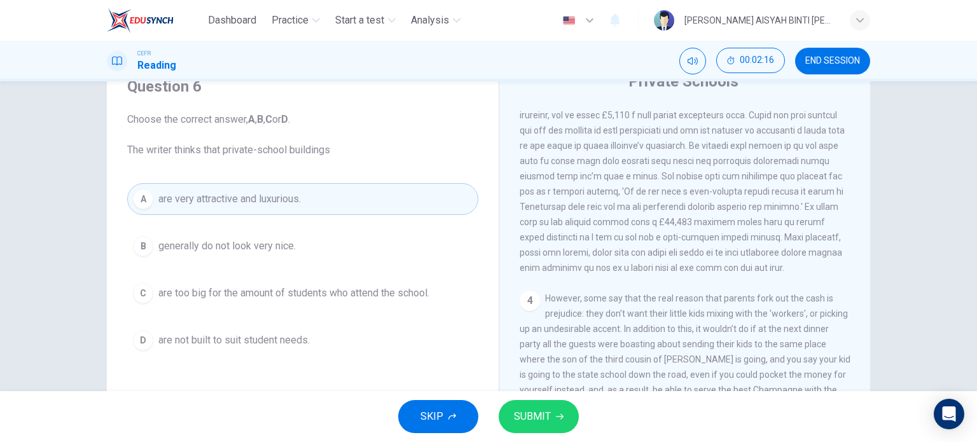
click at [541, 412] on span "SUBMIT" at bounding box center [532, 417] width 37 height 18
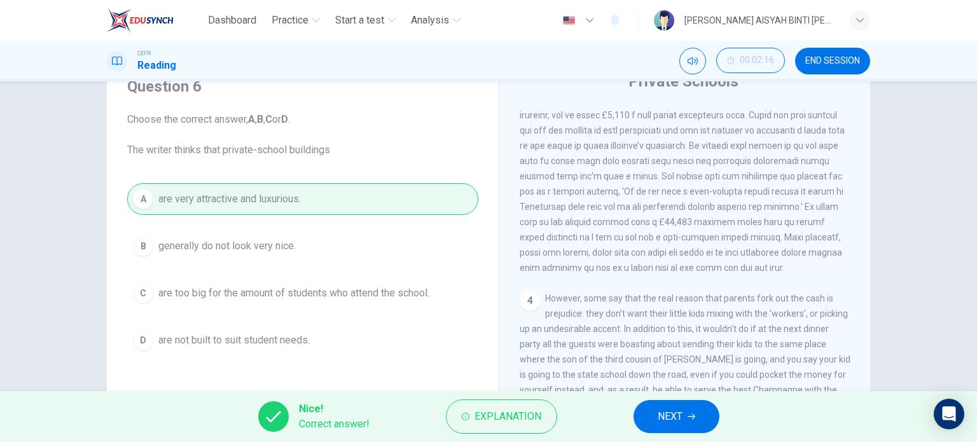
click at [643, 420] on button "NEXT" at bounding box center [677, 416] width 86 height 33
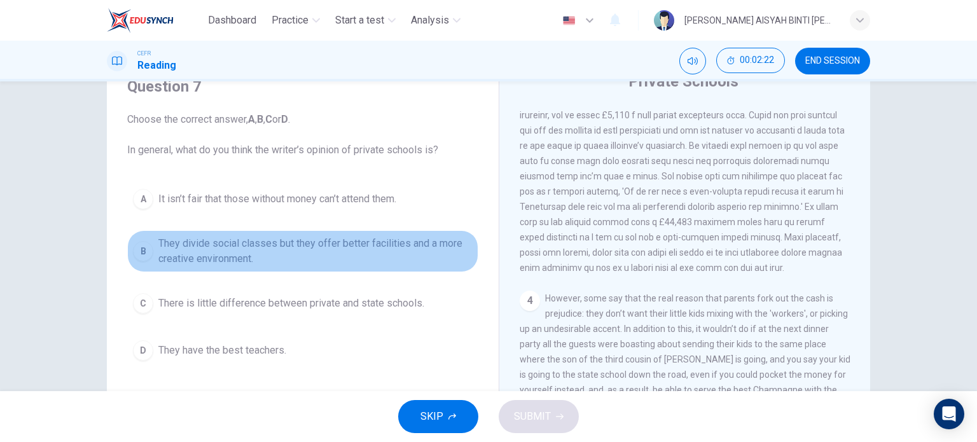
click at [333, 253] on span "They divide social classes but they offer better facilities and a more creative…" at bounding box center [315, 251] width 314 height 31
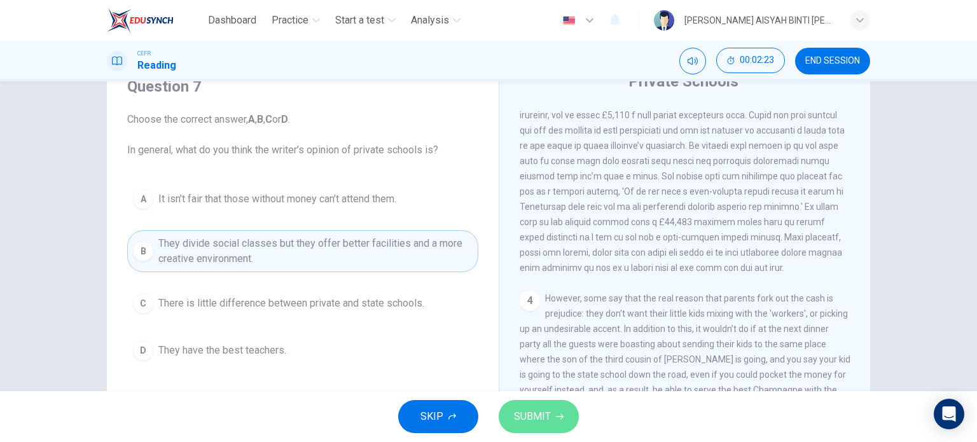
click at [559, 412] on button "SUBMIT" at bounding box center [539, 416] width 80 height 33
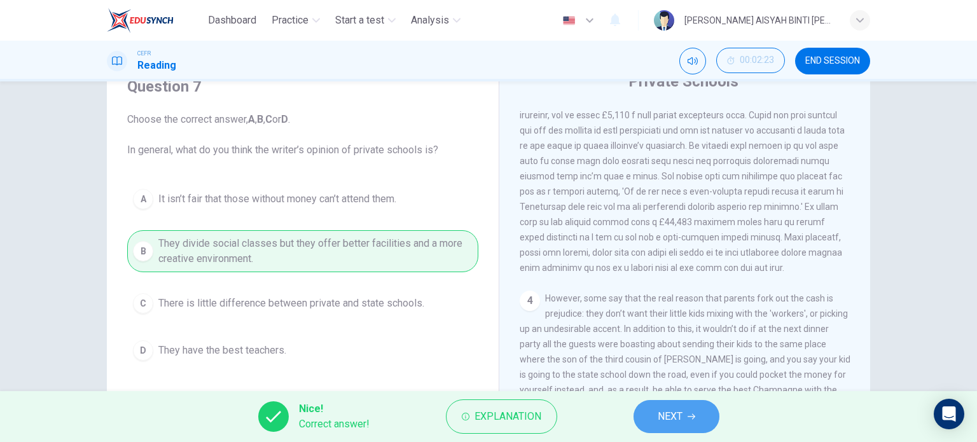
click at [674, 417] on span "NEXT" at bounding box center [670, 417] width 25 height 18
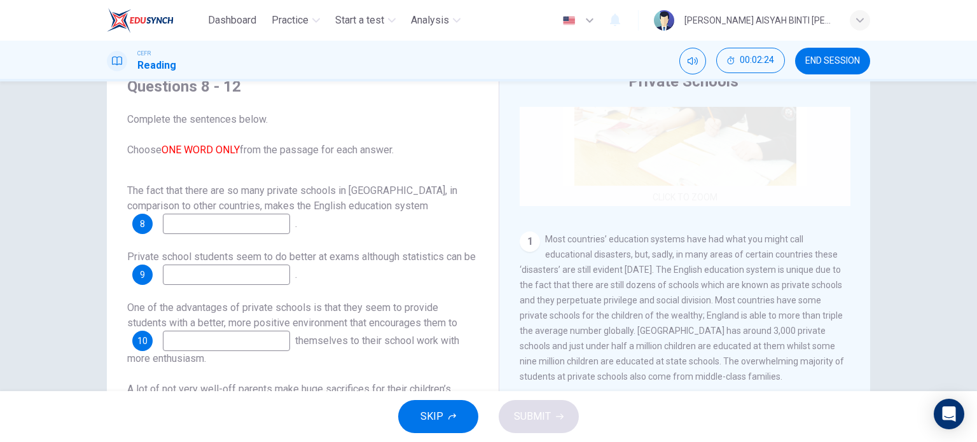
scroll to position [191, 0]
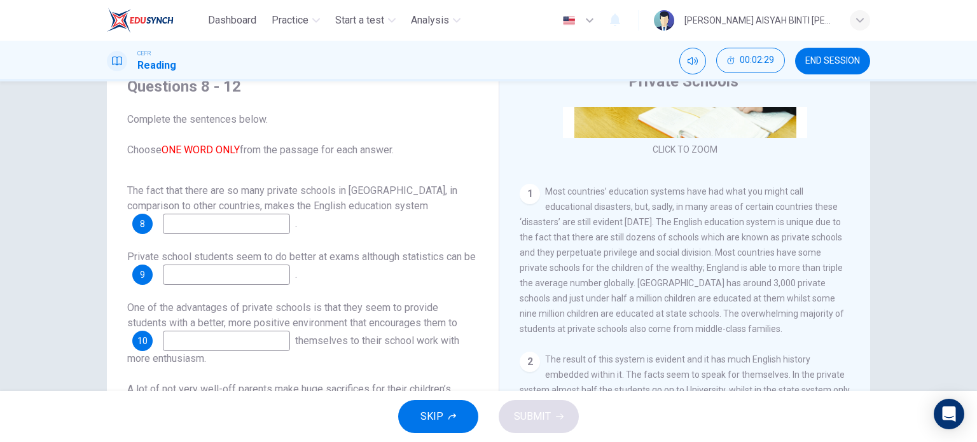
click at [229, 226] on input at bounding box center [226, 224] width 127 height 20
type input "unique"
click at [214, 272] on input at bounding box center [226, 275] width 127 height 20
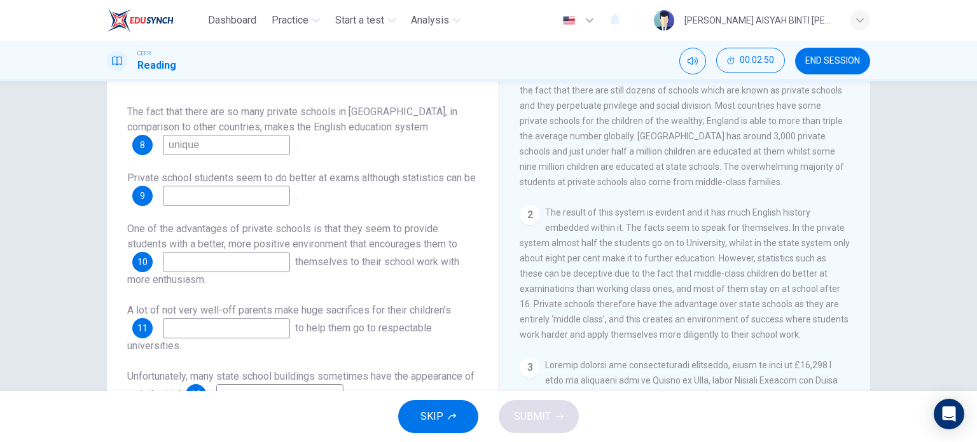
scroll to position [318, 0]
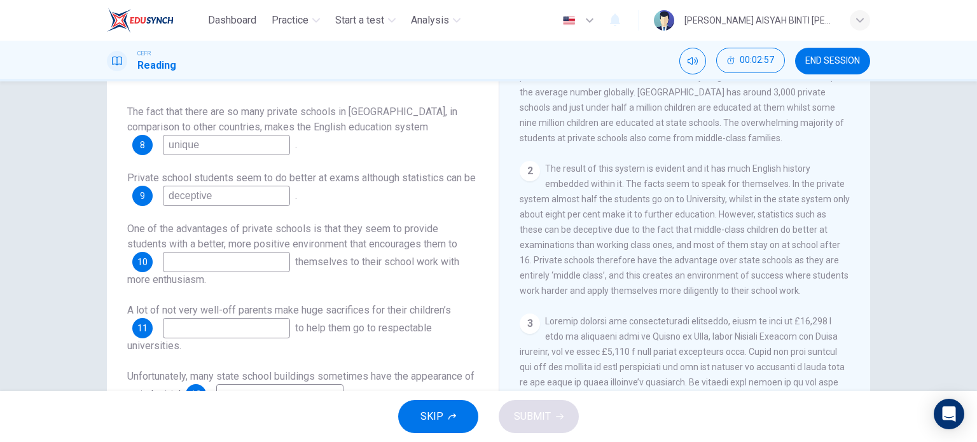
type input "deceptive"
click at [223, 266] on input at bounding box center [226, 262] width 127 height 20
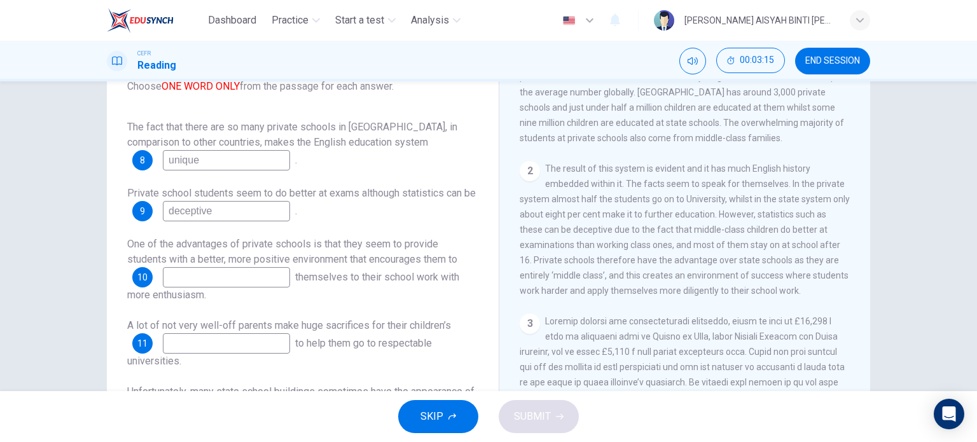
scroll to position [0, 0]
click at [226, 272] on input at bounding box center [226, 277] width 127 height 20
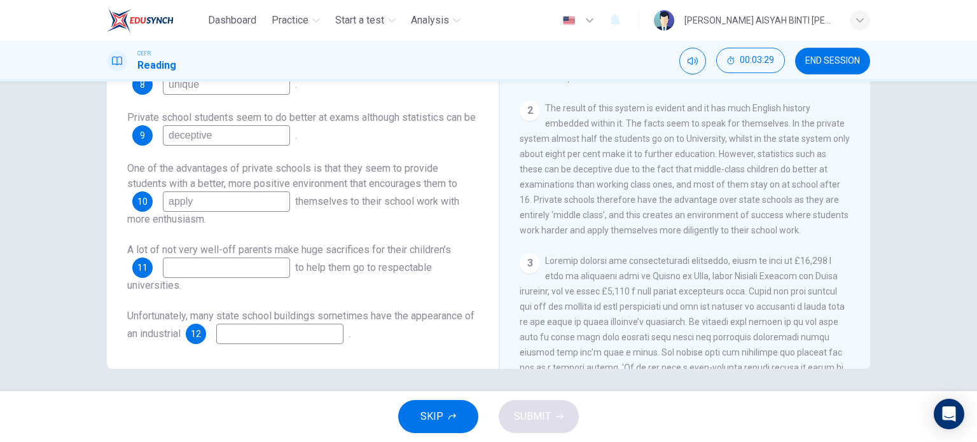
scroll to position [183, 0]
type input "apply"
click at [211, 272] on input at bounding box center [226, 264] width 127 height 20
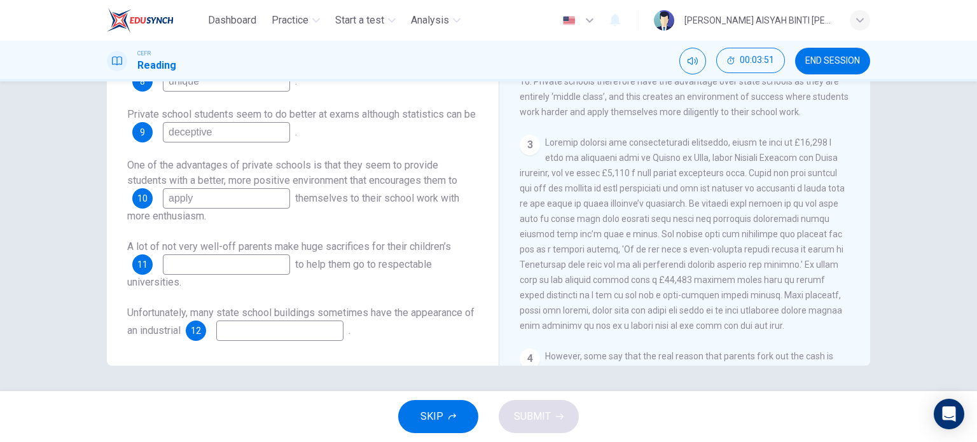
scroll to position [445, 0]
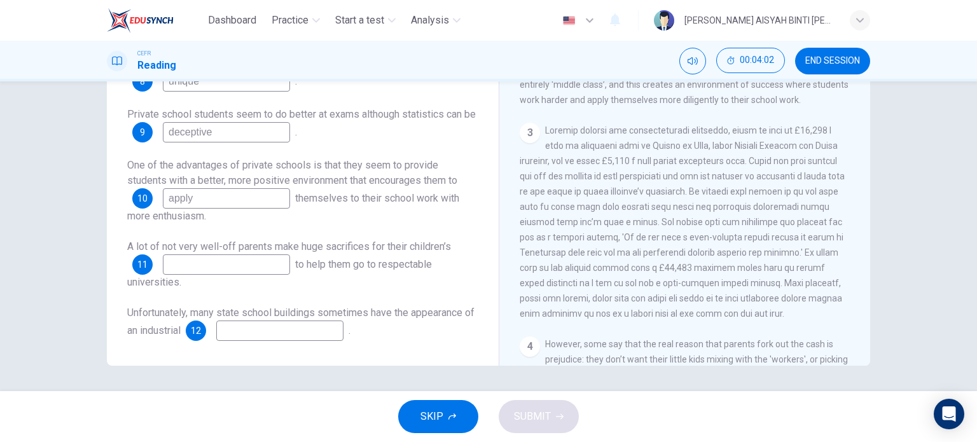
click at [230, 260] on input at bounding box center [226, 264] width 127 height 20
type input "schooling"
click at [295, 330] on input at bounding box center [279, 331] width 127 height 20
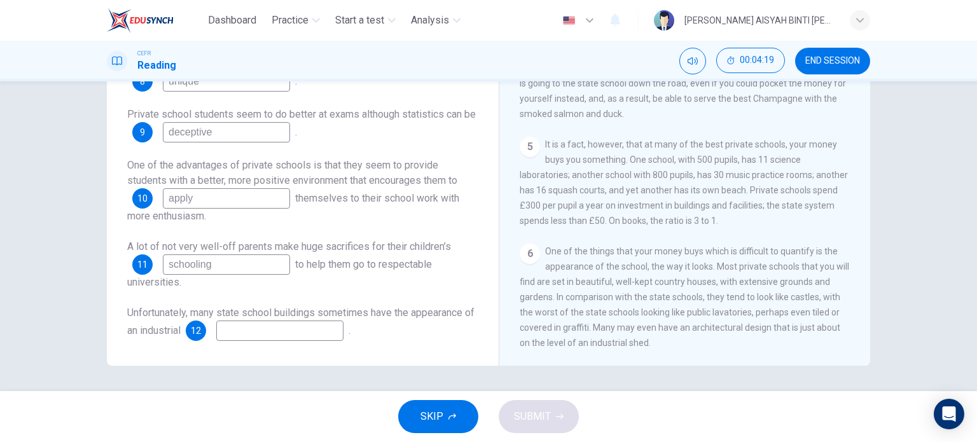
scroll to position [809, 0]
click at [258, 329] on input at bounding box center [279, 331] width 127 height 20
type input "shed"
click at [536, 408] on span "SUBMIT" at bounding box center [532, 417] width 37 height 18
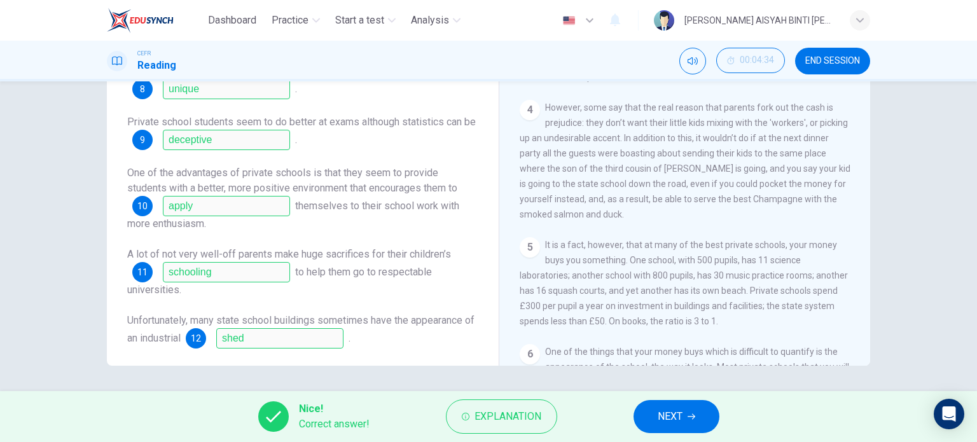
scroll to position [0, 0]
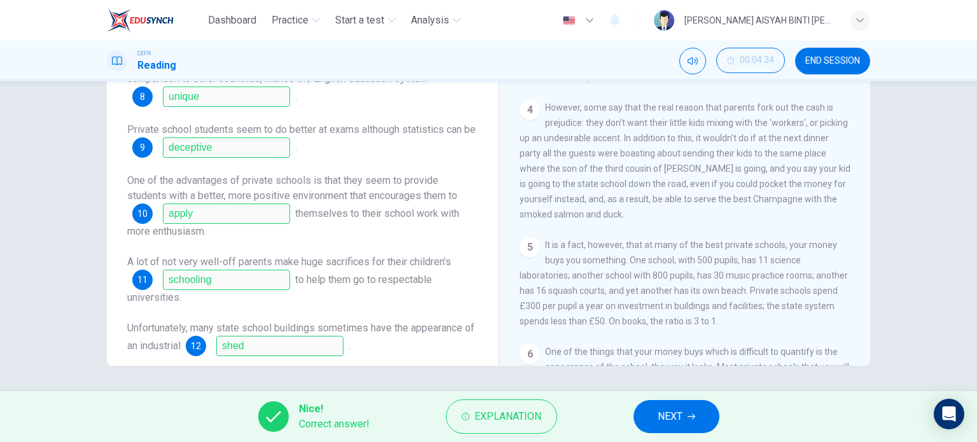
click at [679, 416] on span "NEXT" at bounding box center [670, 417] width 25 height 18
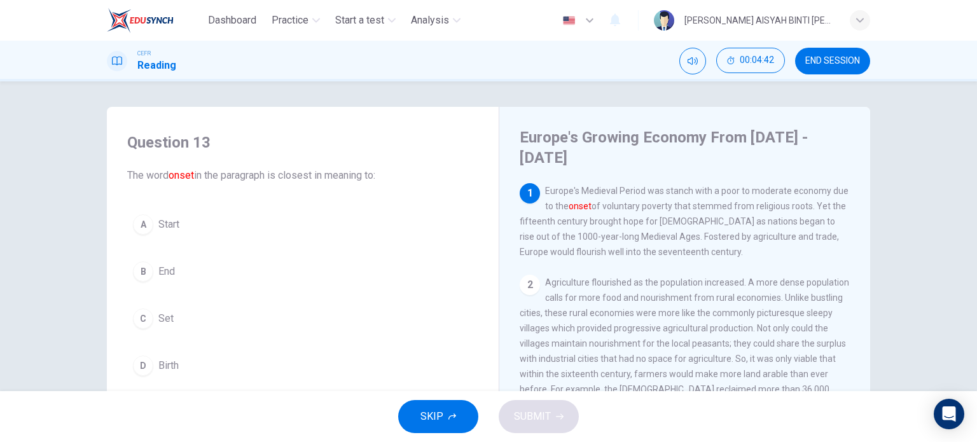
click at [816, 60] on span "END SESSION" at bounding box center [832, 61] width 55 height 10
